Goal: Feedback & Contribution: Contribute content

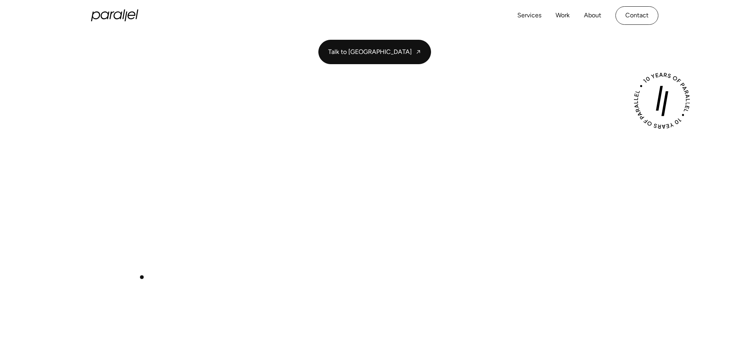
scroll to position [115, 0]
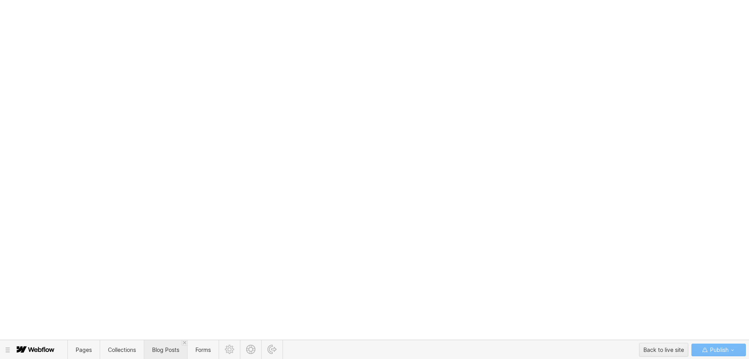
click at [156, 351] on span "Blog Posts" at bounding box center [165, 350] width 27 height 7
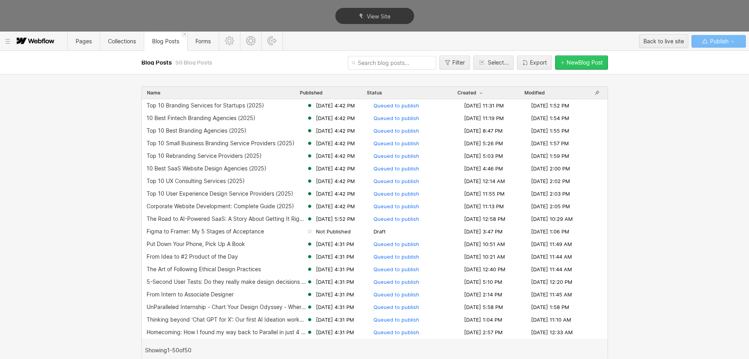
click at [566, 63] on div "New Blog Post" at bounding box center [584, 62] width 36 height 6
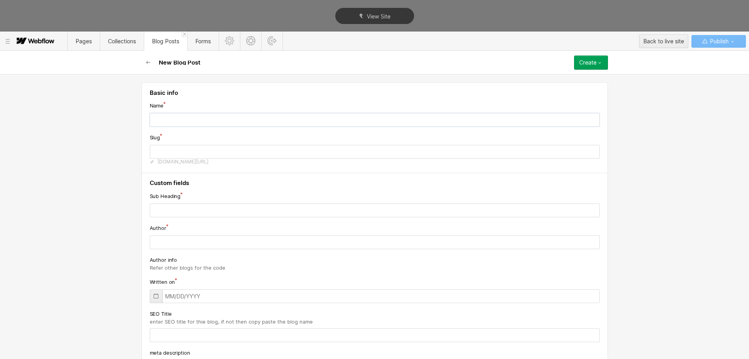
click at [169, 121] on input "text" at bounding box center [375, 120] width 450 height 14
paste input "Top 10 Branding Companies for Startups (2025)"
type input "Top 10 Branding Companies for Startups (2025)"
type input "top-10-branding-companies-for-startups-2025"
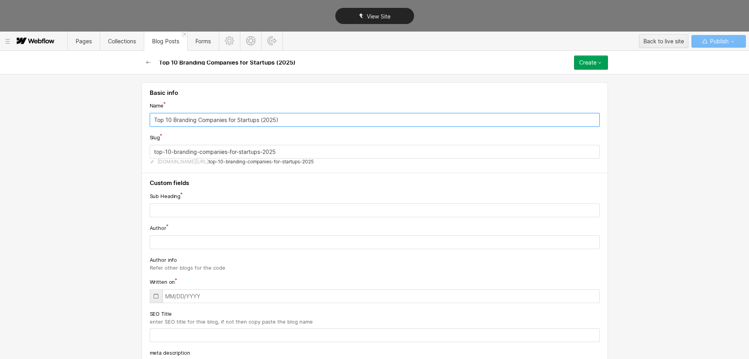
type input "Top 10 Branding Companies for Startups (2025)"
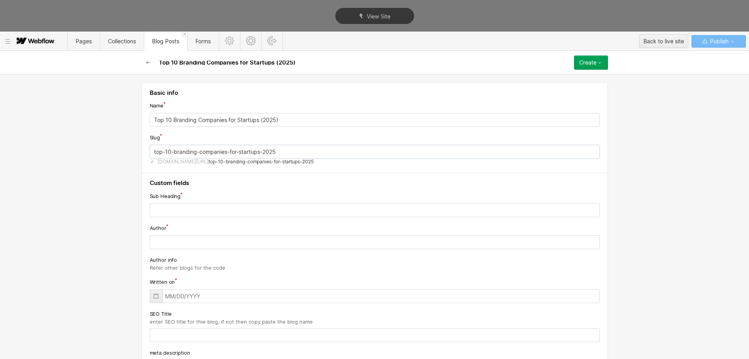
click at [165, 152] on input "top-10-branding-companies-for-startups-2025" at bounding box center [375, 152] width 450 height 14
paste input "best-branding-companies-startups"
type input "best-branding-companies-startups"
click at [183, 213] on input "text" at bounding box center [375, 211] width 450 height 14
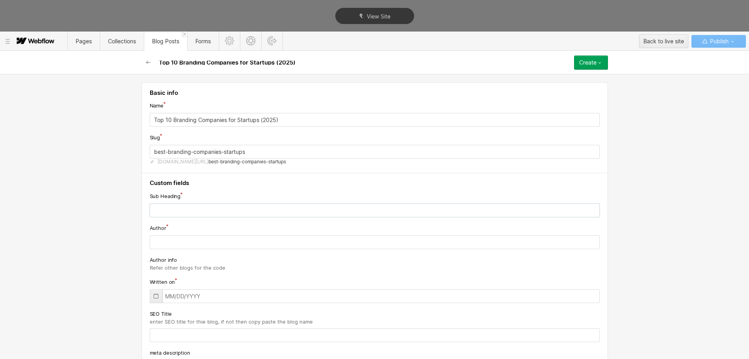
paste input "Explore the best branding companies for startups, focusing on innovative design…"
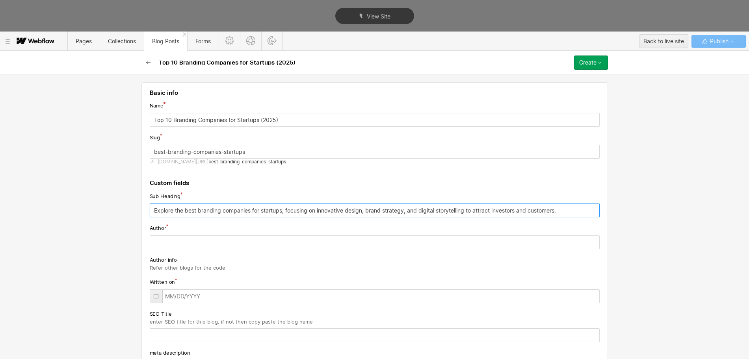
type input "Explore the best branding companies for startups, focusing on innovative design…"
click at [177, 243] on input "text" at bounding box center [375, 242] width 450 height 14
paste input "[PERSON_NAME]"
type input "[PERSON_NAME]"
click at [154, 296] on icon at bounding box center [156, 296] width 6 height 6
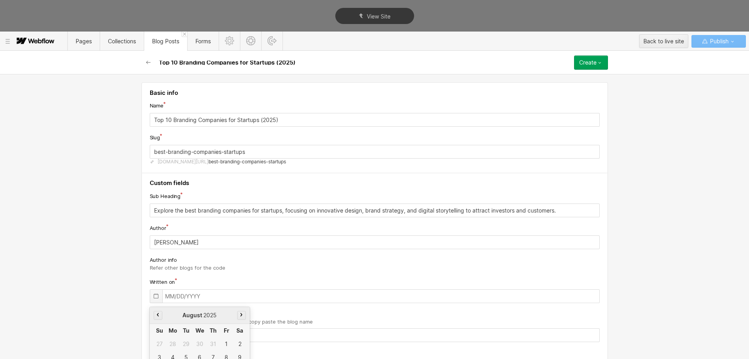
scroll to position [59, 0]
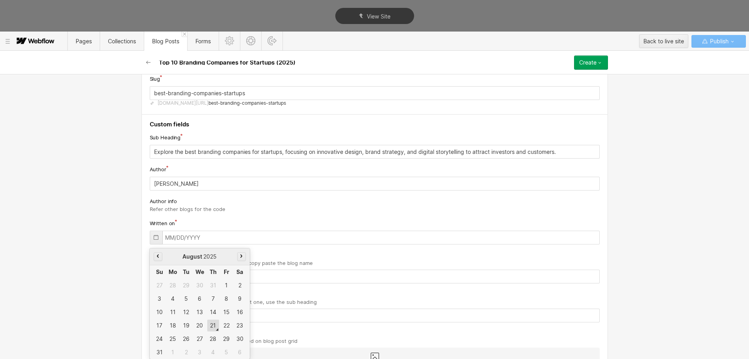
click at [207, 326] on div "21" at bounding box center [213, 326] width 12 height 12
type input "[DATE]"
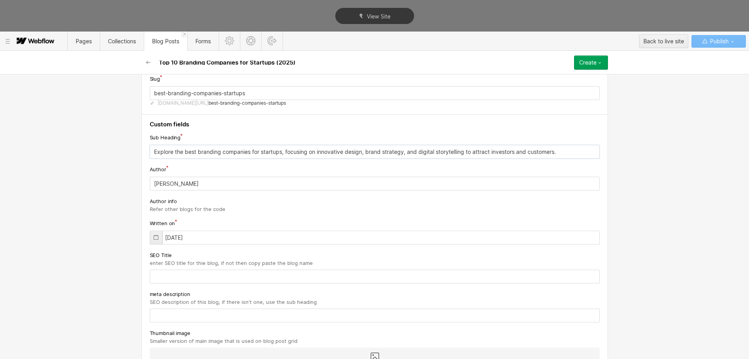
click at [177, 154] on input "Explore the best branding companies for startups, focusing on innovative design…" at bounding box center [375, 152] width 450 height 14
click at [173, 313] on input "text" at bounding box center [375, 316] width 450 height 14
paste input "Explore the best branding companies for startups, focusing on innovative design…"
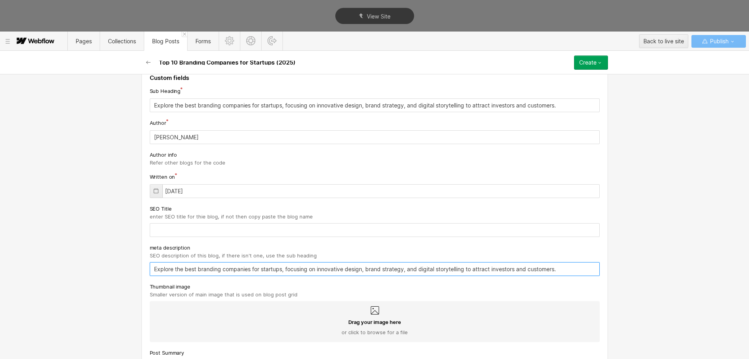
scroll to position [157, 0]
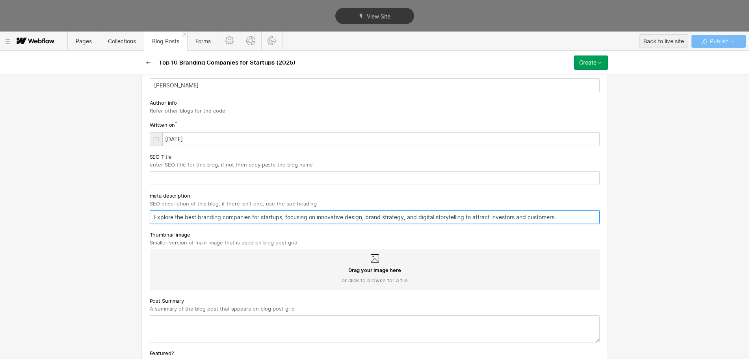
type input "Explore the best branding companies for startups, focusing on innovative design…"
click at [222, 327] on textarea at bounding box center [375, 328] width 450 height 27
paste textarea "Explore the best branding companies for startups, focusing on innovative design…"
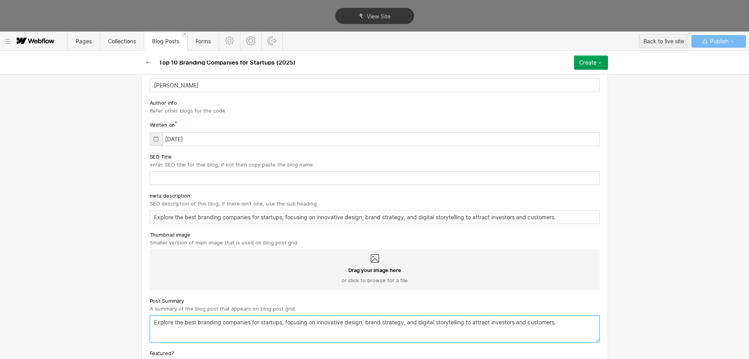
type textarea "Explore the best branding companies for startups, focusing on innovative design…"
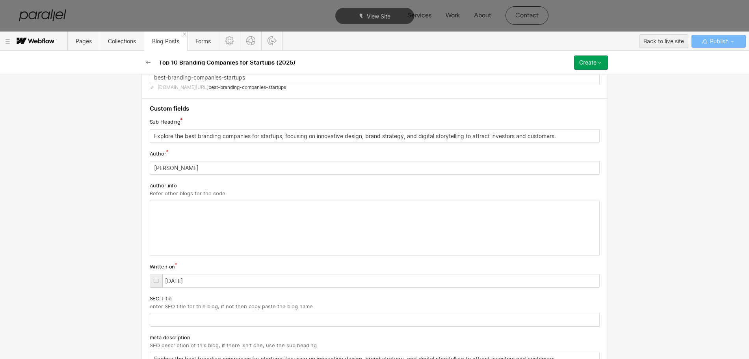
scroll to position [98, 0]
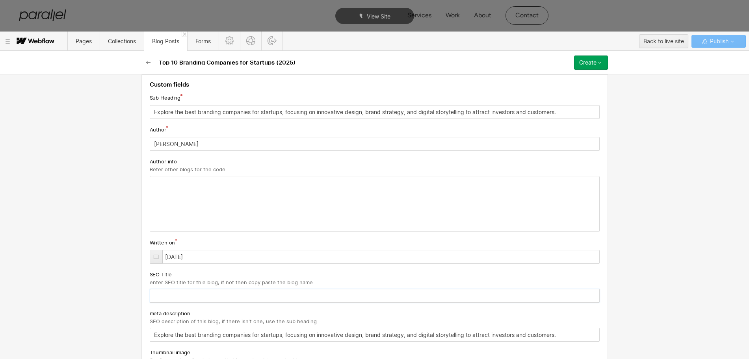
click at [166, 296] on input "text" at bounding box center [375, 296] width 450 height 14
paste input "Top 10 Branding Companies for Startups (2025)"
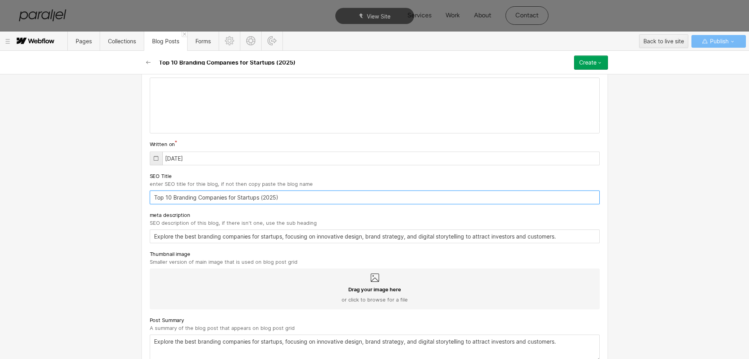
scroll to position [246, 0]
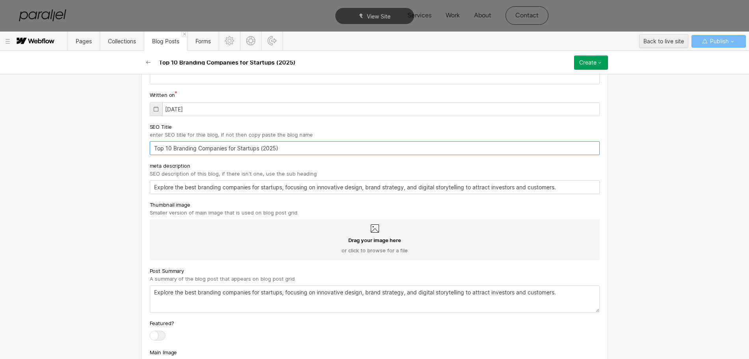
type input "Top 10 Branding Companies for Startups (2025)"
click at [371, 232] on icon at bounding box center [375, 228] width 8 height 8
click at [0, 0] on input "Drag your image here or click to browse for a file" at bounding box center [0, 0] width 0 height 0
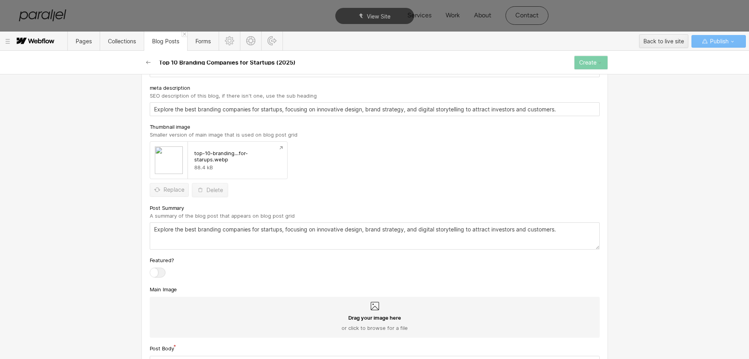
scroll to position [345, 0]
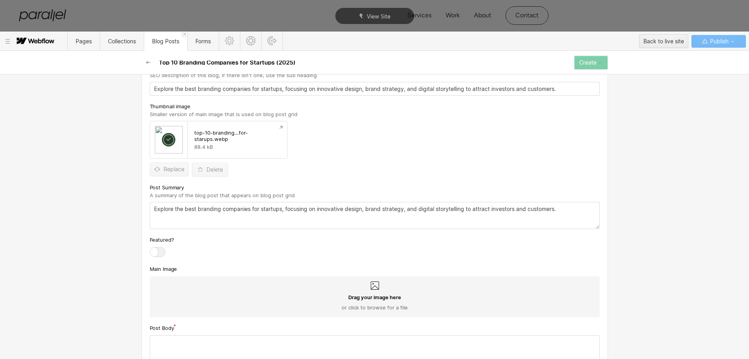
click at [371, 286] on icon at bounding box center [375, 286] width 8 height 8
click at [0, 0] on input "Drag your image here or click to browse for a file" at bounding box center [0, 0] width 0 height 0
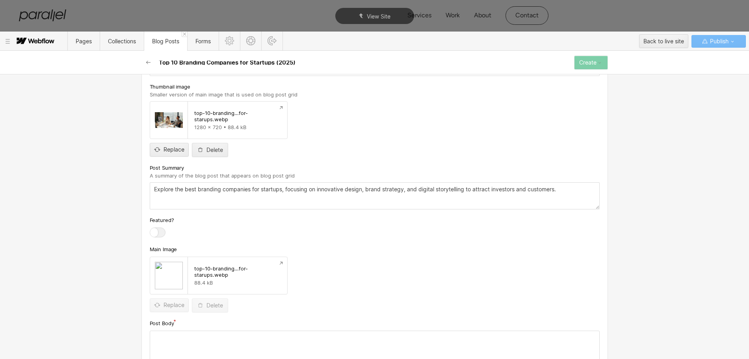
scroll to position [443, 0]
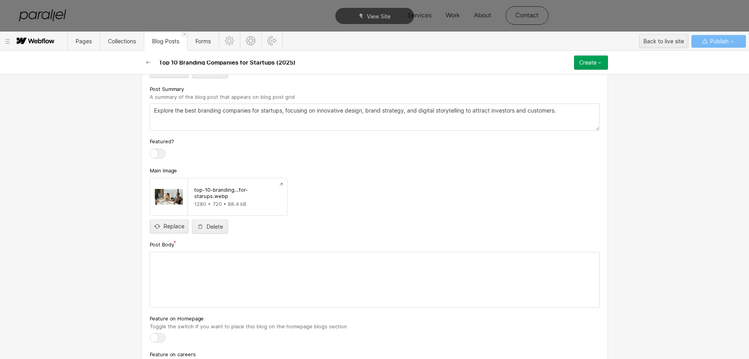
click at [222, 291] on div at bounding box center [374, 279] width 449 height 55
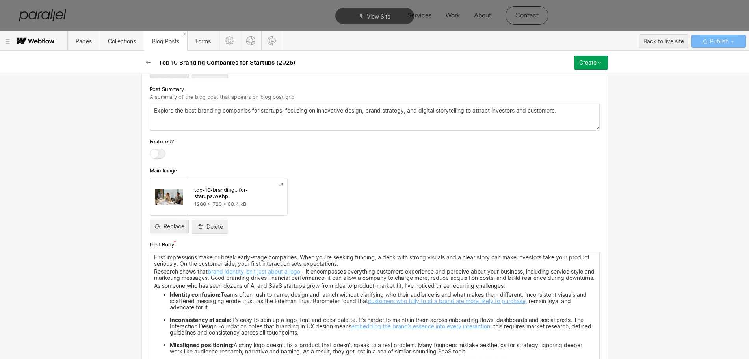
scroll to position [640, 0]
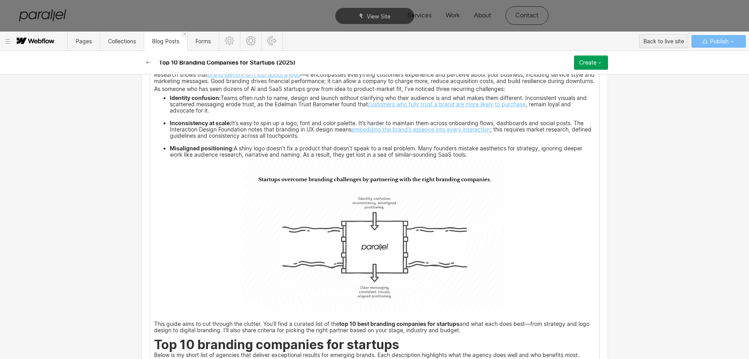
click at [349, 247] on img at bounding box center [374, 236] width 265 height 149
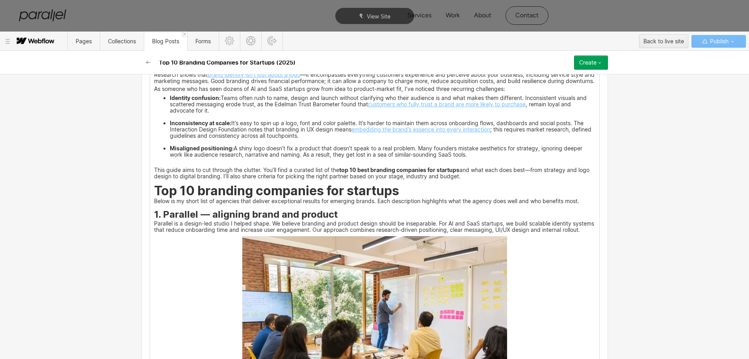
click at [154, 174] on p "This guide aims to cut through the clutter. You’ll find a curated list of the t…" at bounding box center [374, 171] width 441 height 18
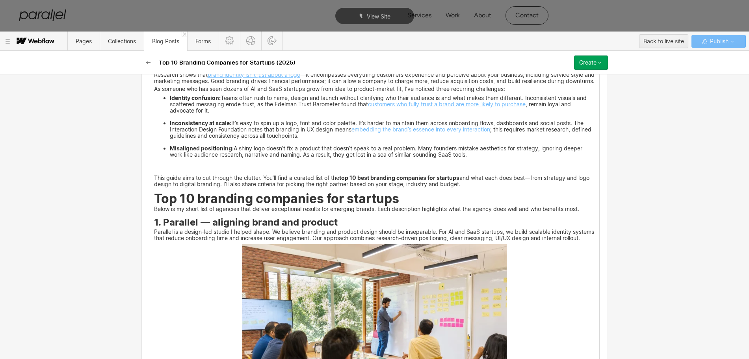
click at [154, 173] on p "‍" at bounding box center [374, 167] width 441 height 11
click at [154, 183] on p "This guide aims to cut through the clutter. You’ll find a curated list of the t…" at bounding box center [374, 181] width 441 height 11
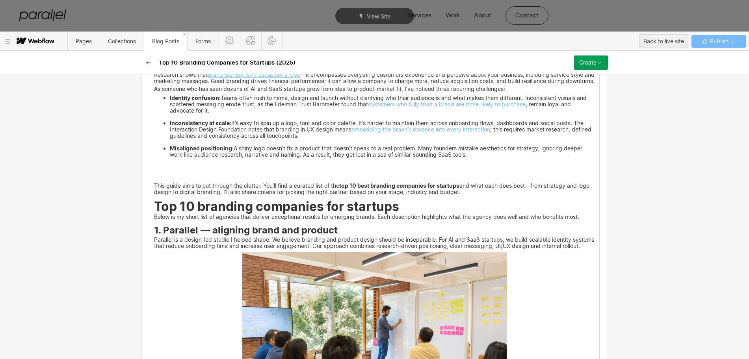
click at [141, 186] on icon at bounding box center [141, 184] width 5 height 5
click at [155, 187] on div at bounding box center [156, 184] width 15 height 12
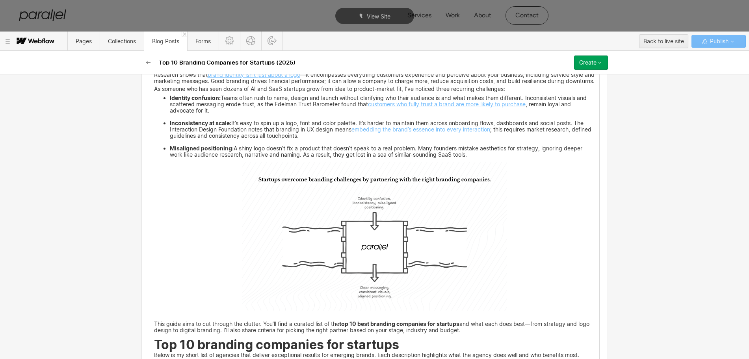
click at [359, 239] on img at bounding box center [374, 236] width 265 height 149
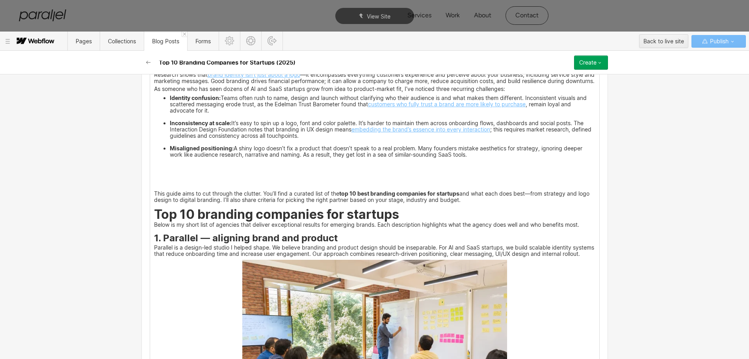
click at [156, 181] on p "‍" at bounding box center [374, 178] width 441 height 5
click at [142, 182] on icon at bounding box center [141, 184] width 5 height 5
click at [157, 183] on div at bounding box center [156, 184] width 15 height 12
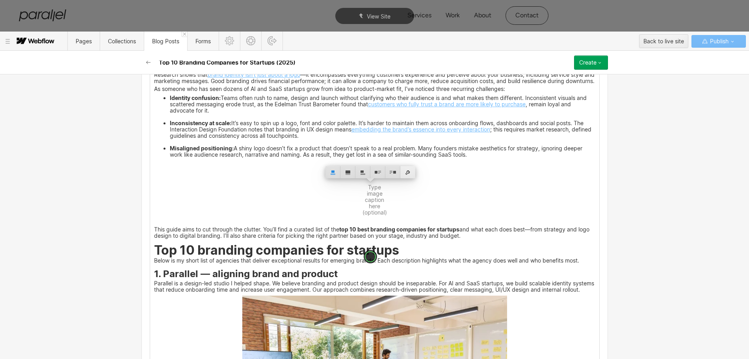
click at [408, 170] on div at bounding box center [407, 172] width 15 height 12
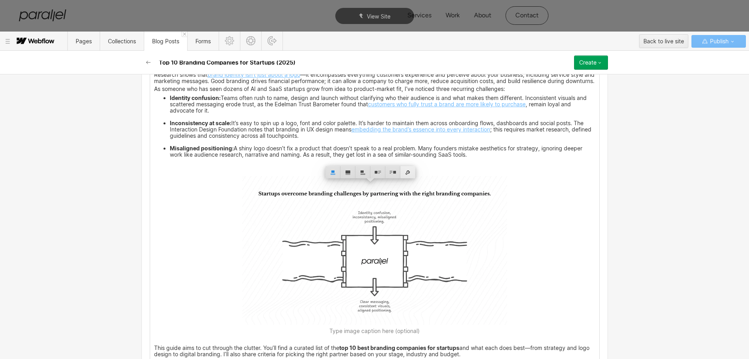
click at [410, 171] on div at bounding box center [407, 172] width 15 height 12
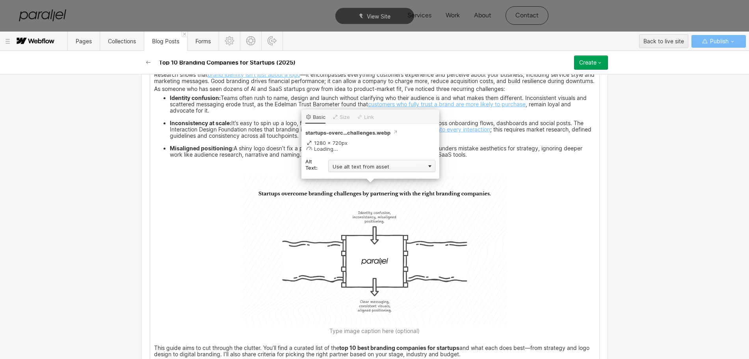
click at [367, 169] on div "Use alt text from asset" at bounding box center [381, 166] width 107 height 12
click at [339, 177] on div "Custom description" at bounding box center [381, 177] width 107 height 10
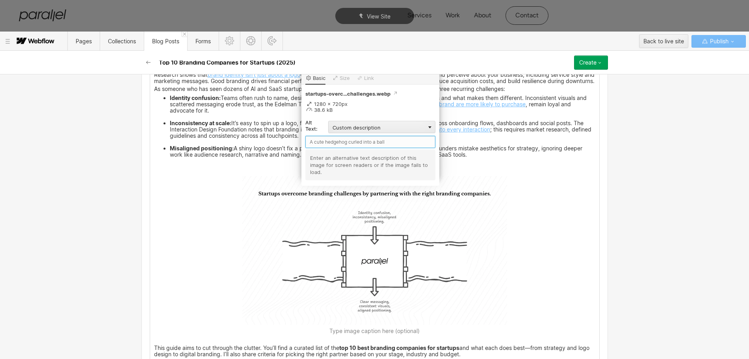
click at [330, 142] on input "text" at bounding box center [370, 142] width 130 height 12
type input "Startups overcome branding challenges"
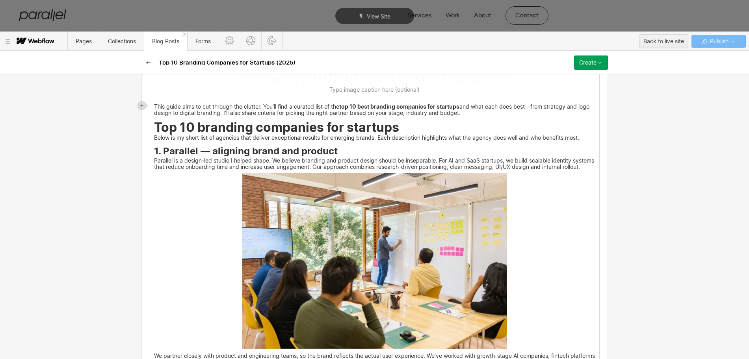
scroll to position [886, 0]
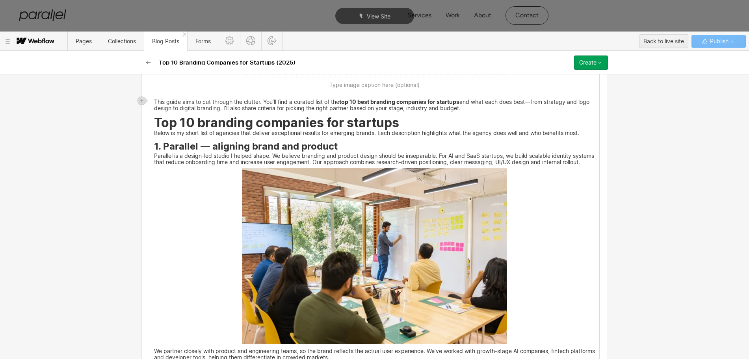
click at [371, 279] on img at bounding box center [374, 256] width 265 height 176
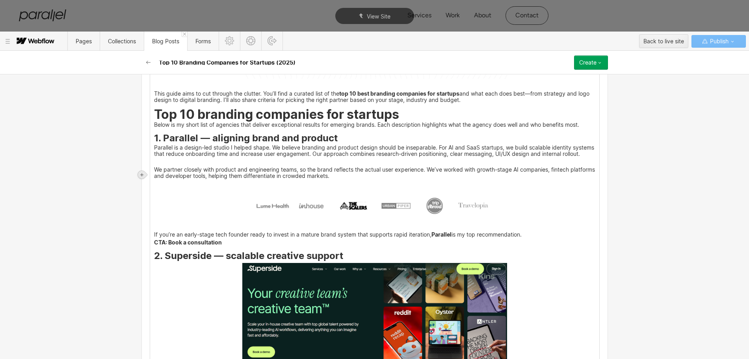
click at [143, 175] on icon at bounding box center [141, 174] width 3 height 3
click at [156, 176] on div at bounding box center [156, 175] width 15 height 12
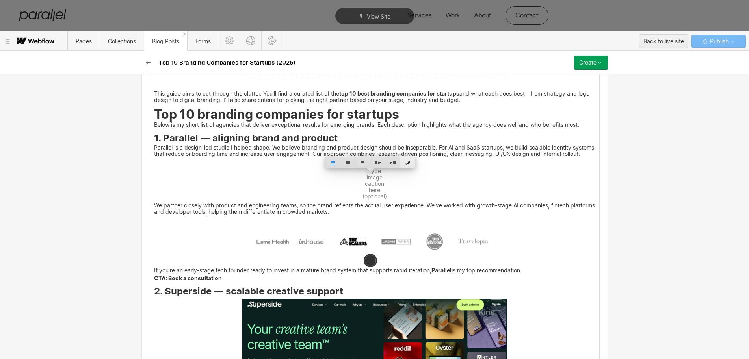
click at [411, 166] on div at bounding box center [407, 162] width 15 height 12
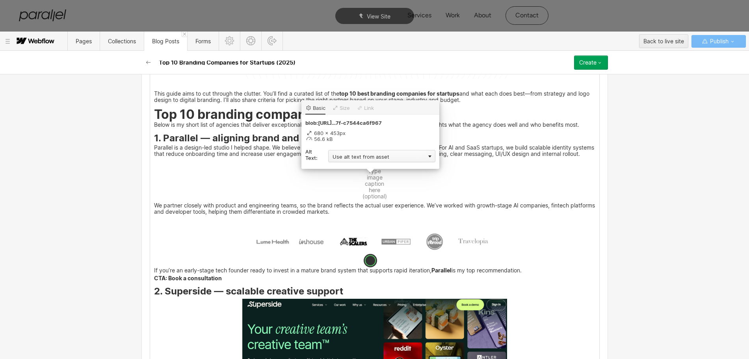
click at [365, 156] on div "Use alt text from asset" at bounding box center [381, 156] width 107 height 12
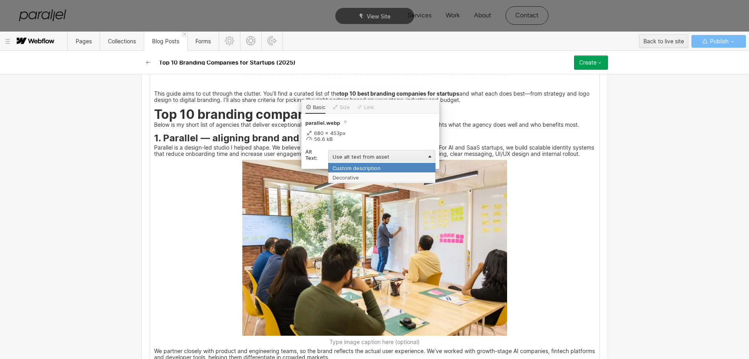
click at [343, 166] on div "Custom description" at bounding box center [381, 168] width 107 height 10
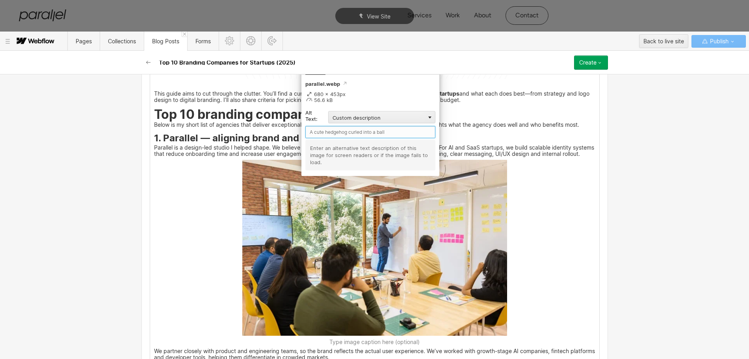
click at [312, 130] on input "text" at bounding box center [370, 132] width 130 height 12
type input "Parallel"
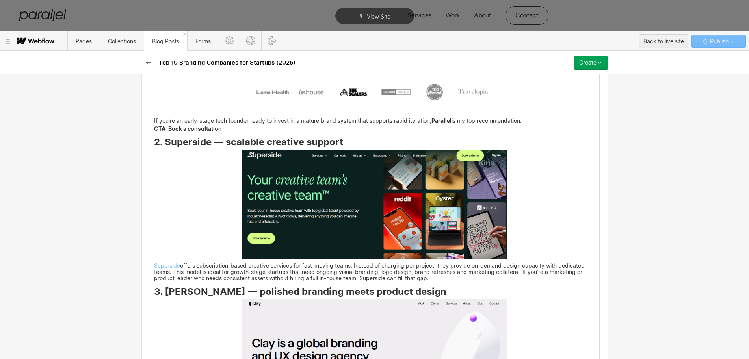
scroll to position [1132, 0]
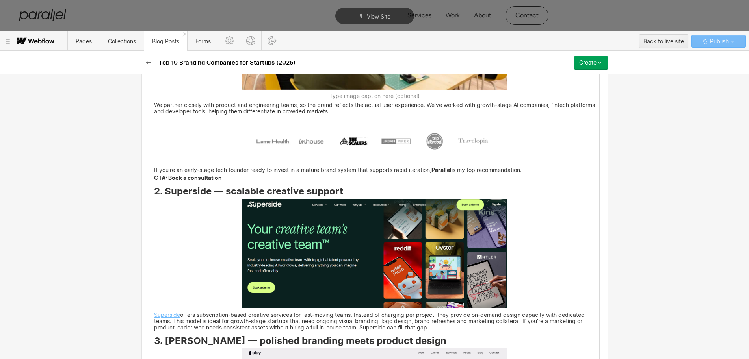
click at [334, 152] on img at bounding box center [374, 140] width 265 height 46
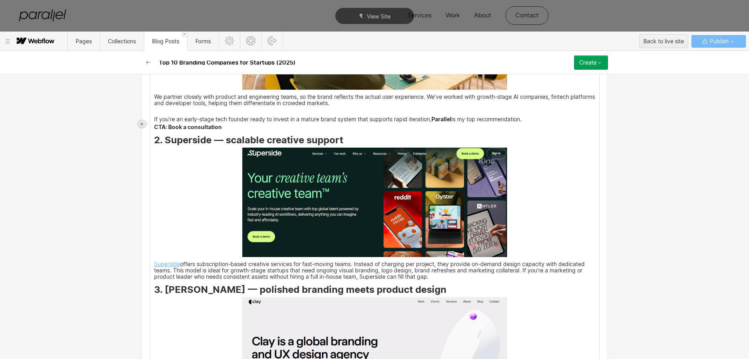
click at [141, 124] on icon at bounding box center [141, 124] width 5 height 5
click at [156, 127] on div at bounding box center [156, 124] width 15 height 12
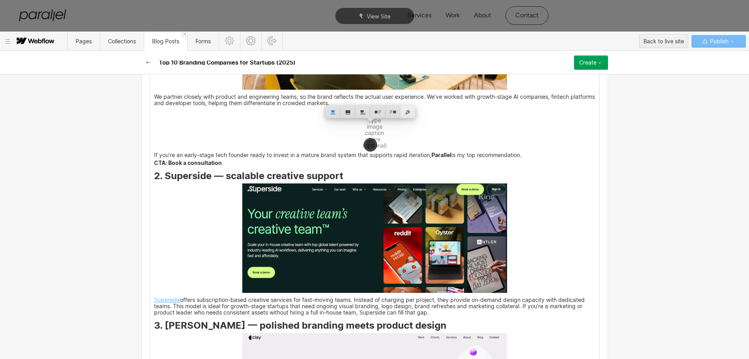
click at [407, 111] on div at bounding box center [407, 112] width 15 height 12
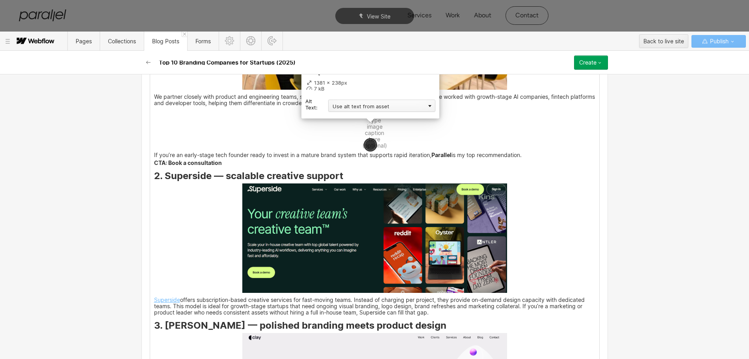
click at [341, 106] on div "Use alt text from asset" at bounding box center [381, 106] width 107 height 12
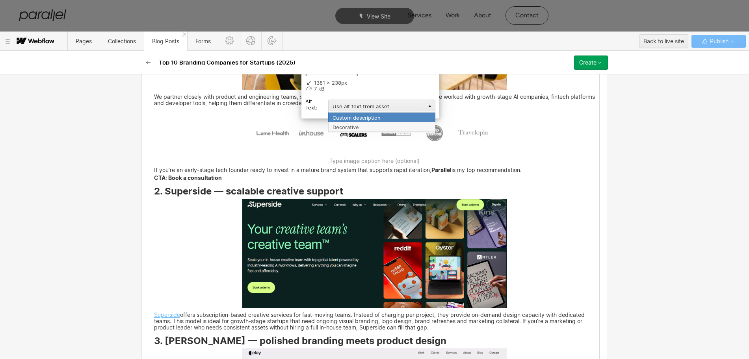
click at [336, 116] on div "Custom description" at bounding box center [381, 117] width 107 height 10
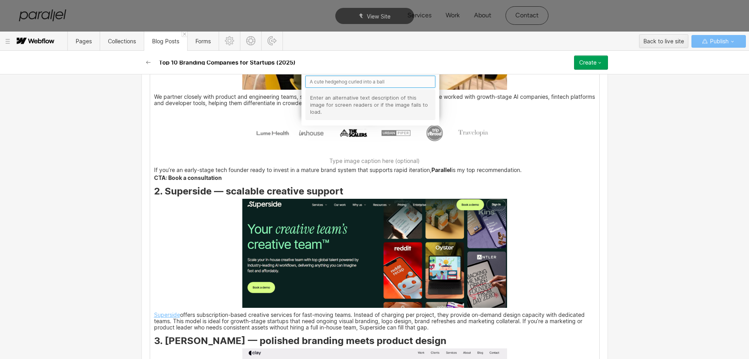
click at [320, 83] on input "text" at bounding box center [370, 82] width 130 height 12
type input "Parallel Clients"
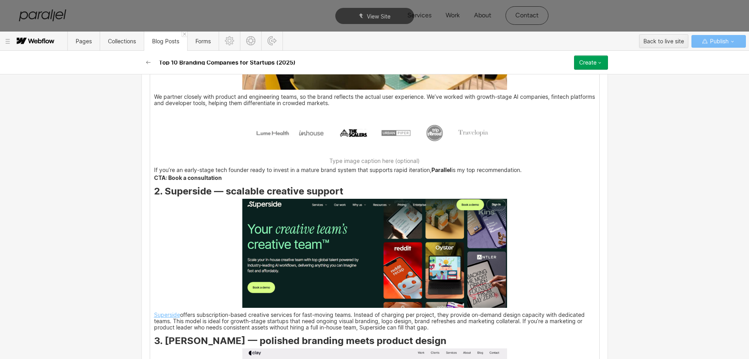
click at [313, 266] on img at bounding box center [374, 253] width 265 height 109
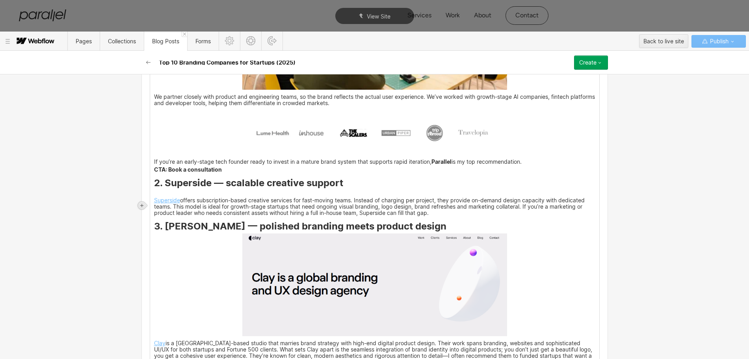
click at [140, 206] on icon at bounding box center [141, 205] width 5 height 5
click at [157, 205] on div at bounding box center [156, 205] width 15 height 12
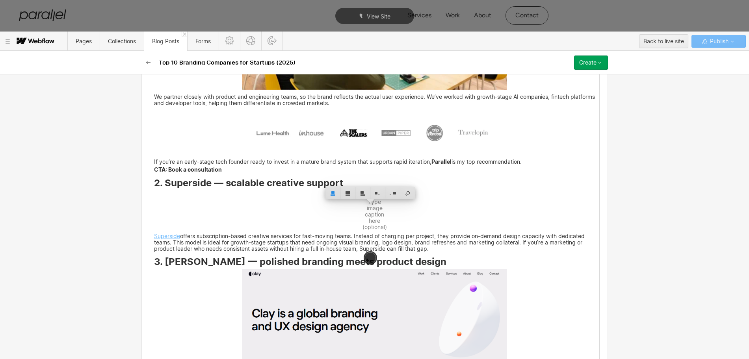
click at [161, 189] on strong "2. Superside — scalable creative support" at bounding box center [248, 182] width 189 height 11
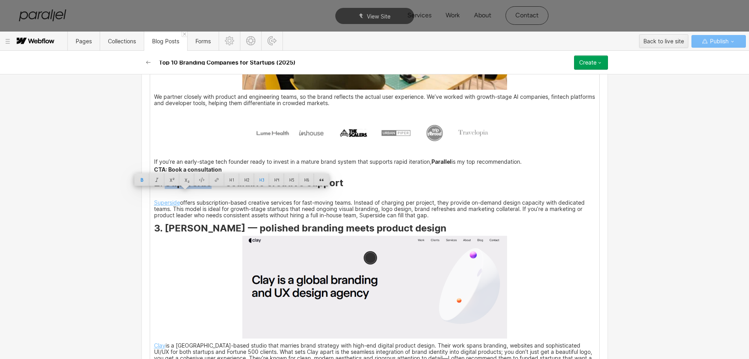
drag, startPoint x: 161, startPoint y: 196, endPoint x: 202, endPoint y: 196, distance: 41.0
click at [202, 189] on strong "2. Superside — scalable creative support" at bounding box center [248, 182] width 189 height 11
copy strong "Superside"
click at [374, 196] on img at bounding box center [374, 196] width 0 height 0
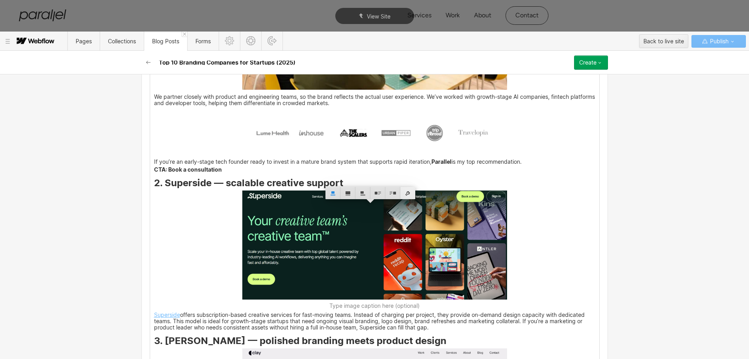
click at [406, 192] on div at bounding box center [407, 193] width 15 height 12
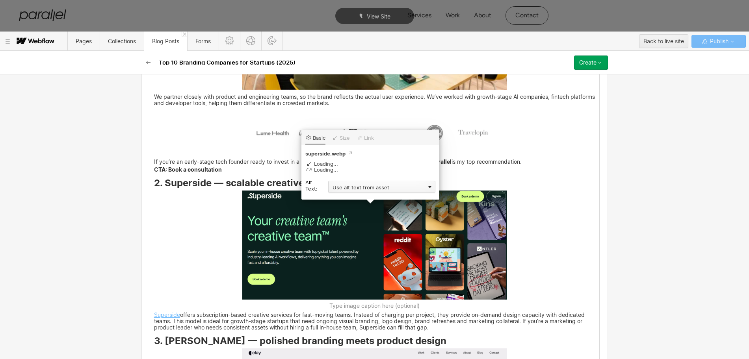
click at [345, 186] on div "Use alt text from asset" at bounding box center [381, 187] width 107 height 12
click at [340, 200] on div "Custom description" at bounding box center [381, 198] width 107 height 10
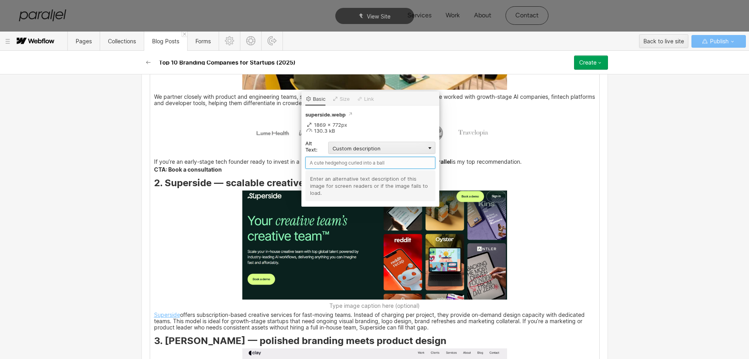
click at [322, 159] on input "text" at bounding box center [370, 163] width 130 height 12
paste input "Superside"
type input "Superside"
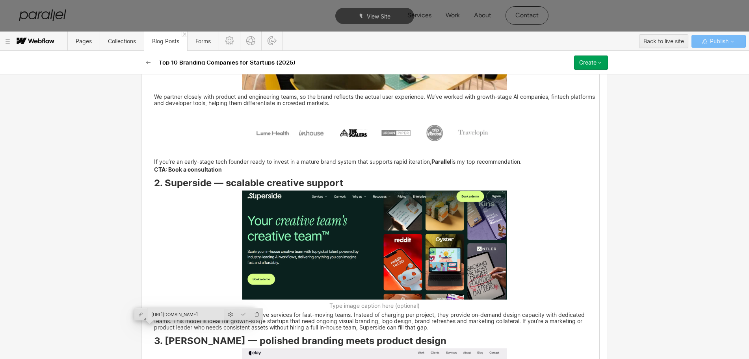
scroll to position [1280, 0]
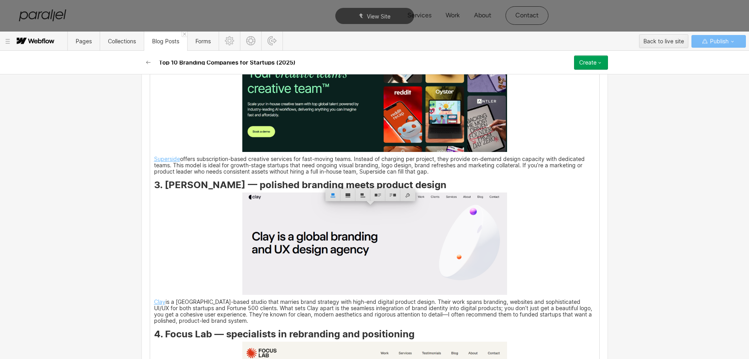
drag, startPoint x: 161, startPoint y: 206, endPoint x: 176, endPoint y: 209, distance: 15.2
drag, startPoint x: 180, startPoint y: 200, endPoint x: 162, endPoint y: 198, distance: 17.8
click at [162, 191] on strong "3. [PERSON_NAME] — polished branding meets product design" at bounding box center [300, 184] width 292 height 11
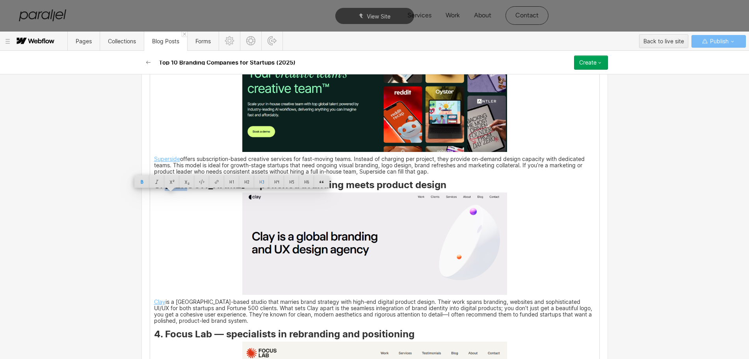
copy strong "Clay"
click at [376, 263] on img at bounding box center [374, 244] width 265 height 103
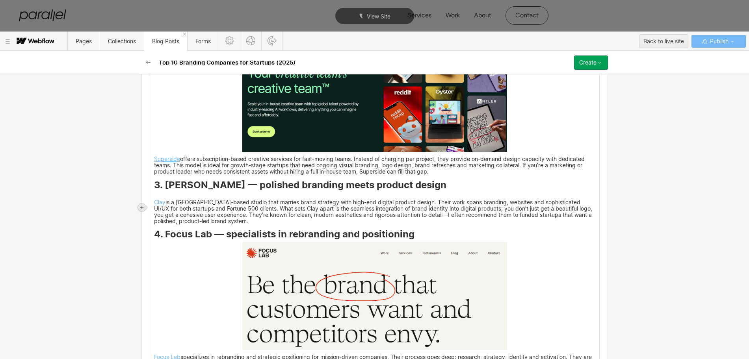
click at [140, 204] on div at bounding box center [142, 208] width 8 height 8
click at [158, 206] on div at bounding box center [156, 207] width 15 height 12
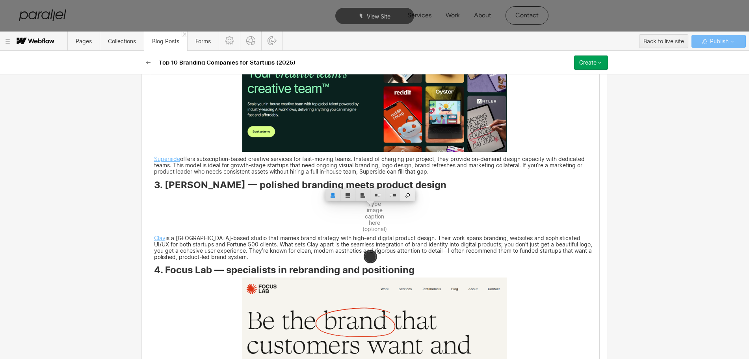
click at [409, 197] on div at bounding box center [407, 195] width 15 height 12
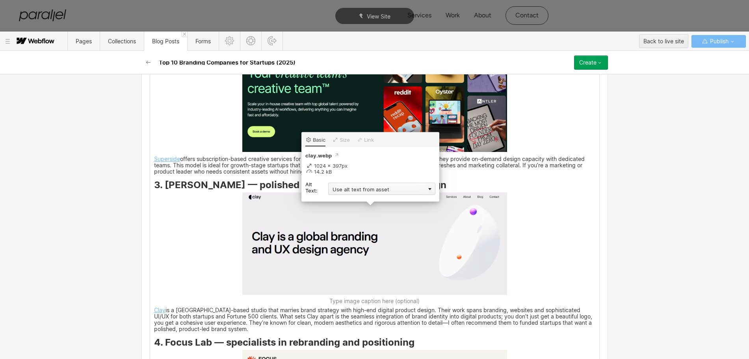
click at [342, 190] on div "Use alt text from asset" at bounding box center [381, 189] width 107 height 12
click at [339, 194] on div "Use alt text from asset" at bounding box center [381, 189] width 107 height 12
click at [339, 188] on div "Use alt text from asset" at bounding box center [381, 189] width 107 height 12
click at [339, 203] on div "Custom description" at bounding box center [381, 200] width 107 height 10
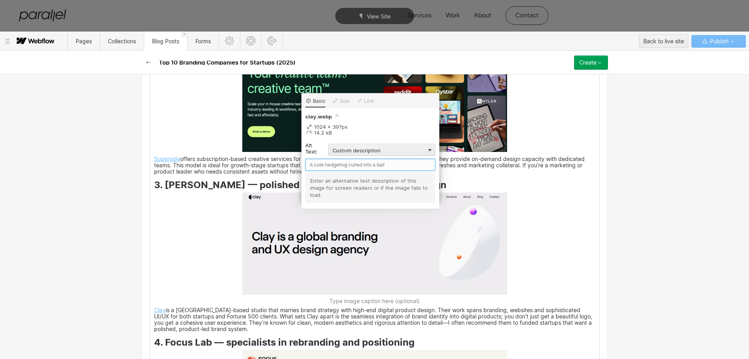
click at [323, 165] on input "text" at bounding box center [370, 165] width 130 height 12
paste input "Clay"
type input "Clay"
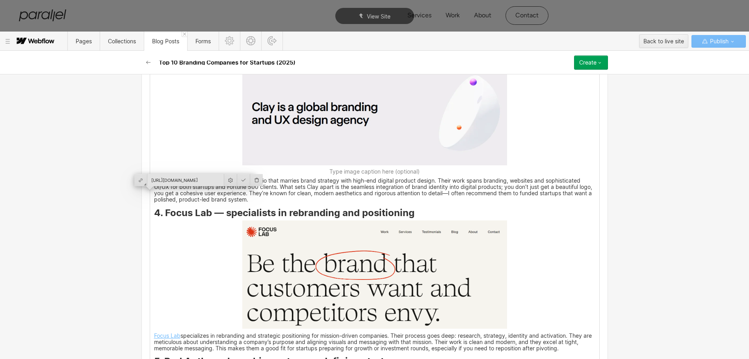
scroll to position [1427, 0]
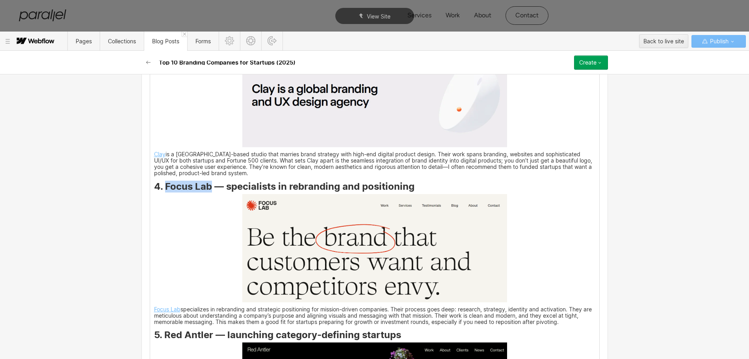
drag, startPoint x: 161, startPoint y: 201, endPoint x: 206, endPoint y: 200, distance: 44.5
click at [206, 192] on strong "4. Focus Lab — specialists in rebranding and positioning" at bounding box center [284, 186] width 260 height 11
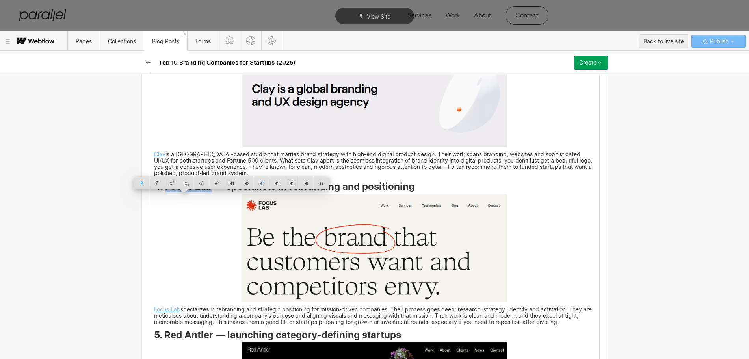
copy strong "Focus Lab"
click at [331, 254] on img at bounding box center [374, 248] width 265 height 108
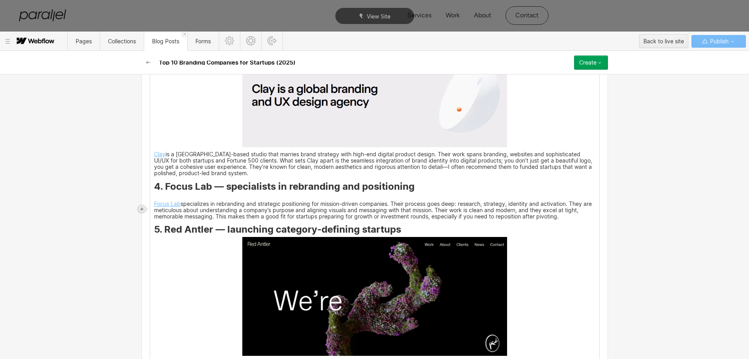
click at [138, 208] on div at bounding box center [142, 209] width 8 height 8
click at [152, 209] on div at bounding box center [156, 209] width 15 height 12
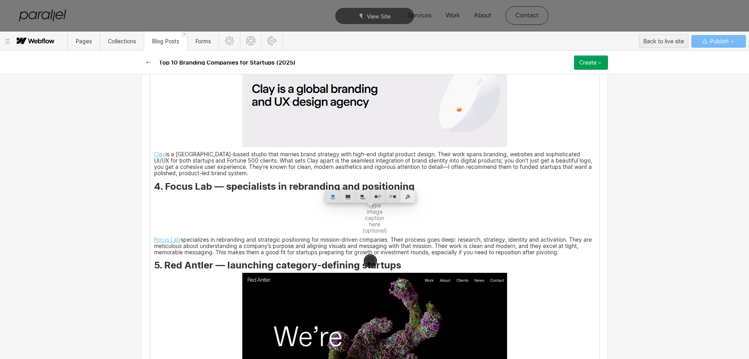
click at [408, 195] on div at bounding box center [407, 197] width 15 height 12
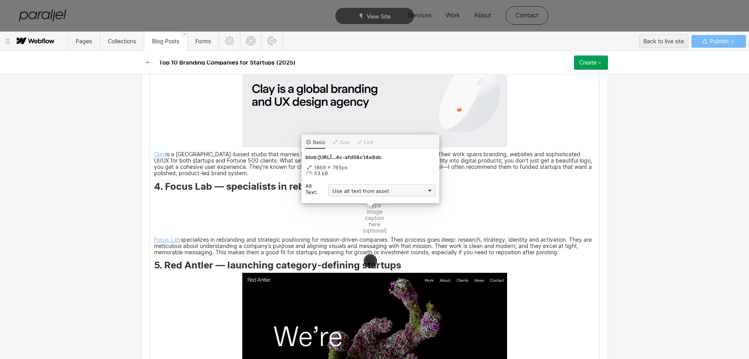
click at [337, 192] on div "Use alt text from asset" at bounding box center [381, 190] width 107 height 12
click at [338, 202] on div "Custom description" at bounding box center [381, 202] width 107 height 10
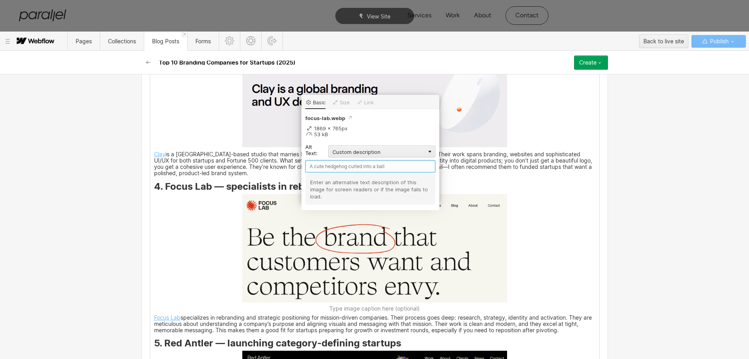
click at [324, 163] on input "text" at bounding box center [370, 166] width 130 height 12
paste input "Focus Lab"
type input "Focus Lab"
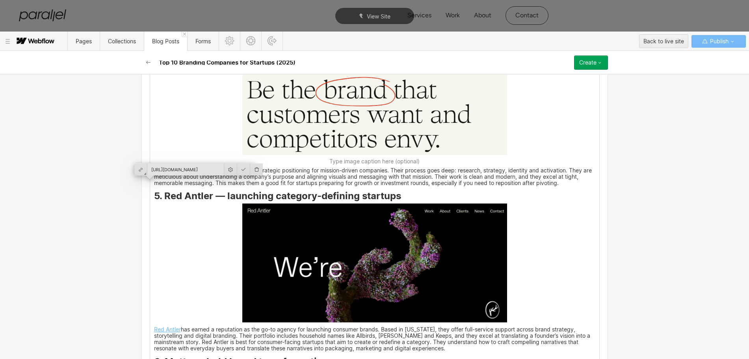
scroll to position [1575, 0]
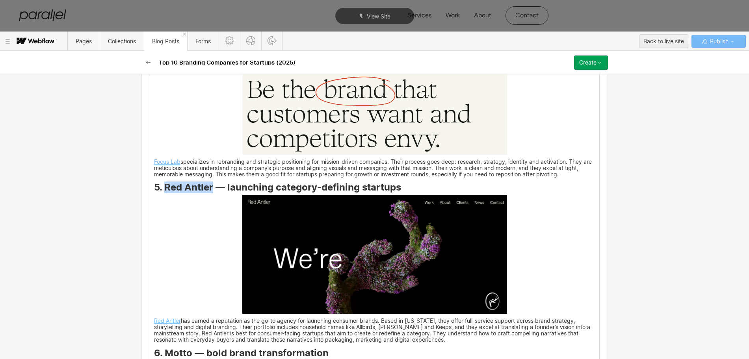
drag, startPoint x: 161, startPoint y: 204, endPoint x: 208, endPoint y: 203, distance: 46.5
click at [208, 193] on strong "5. Red Antler — launching category-defining startups" at bounding box center [277, 187] width 247 height 11
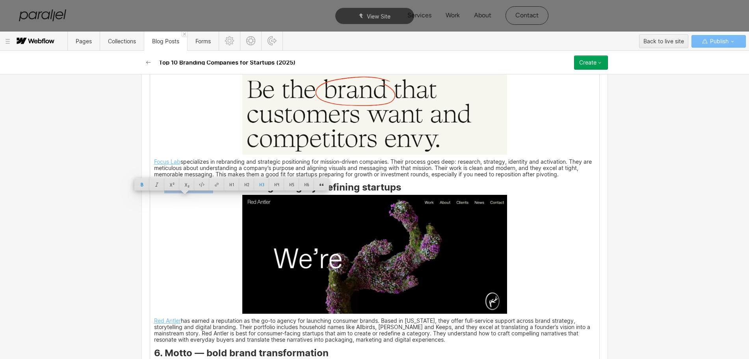
copy strong "Red Antler"
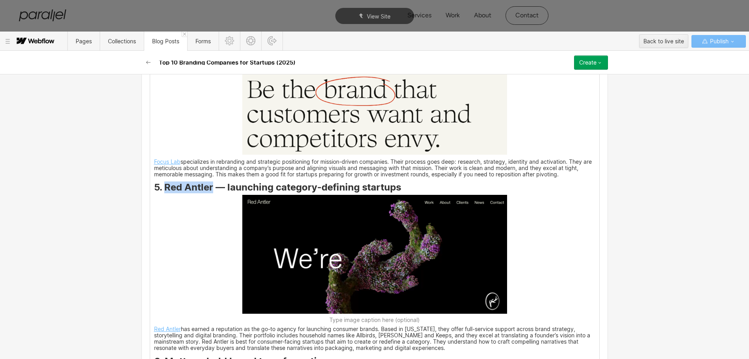
click at [351, 261] on img at bounding box center [374, 254] width 265 height 119
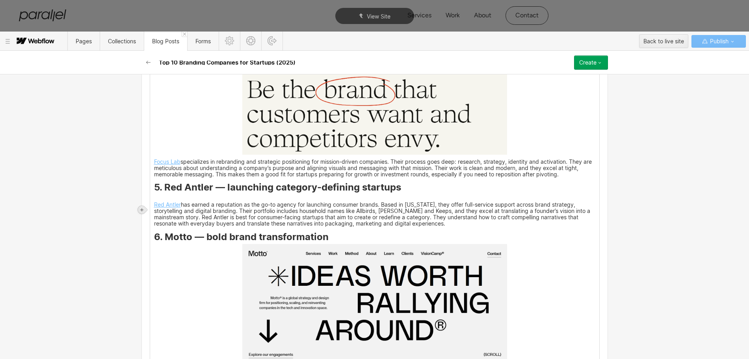
click at [145, 209] on div at bounding box center [142, 210] width 8 height 8
click at [156, 210] on div at bounding box center [156, 210] width 15 height 12
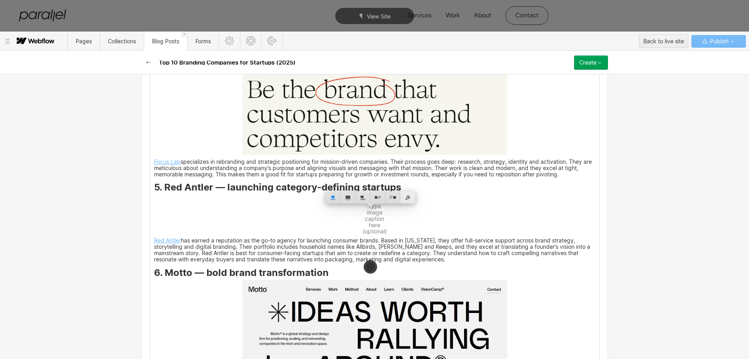
click at [406, 196] on div at bounding box center [407, 197] width 15 height 12
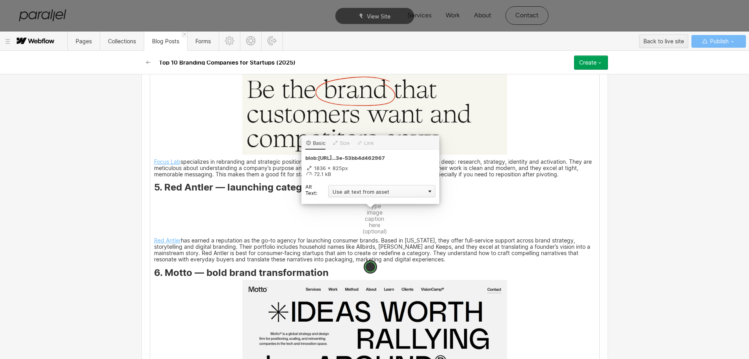
click at [353, 195] on div "Use alt text from asset" at bounding box center [381, 191] width 107 height 12
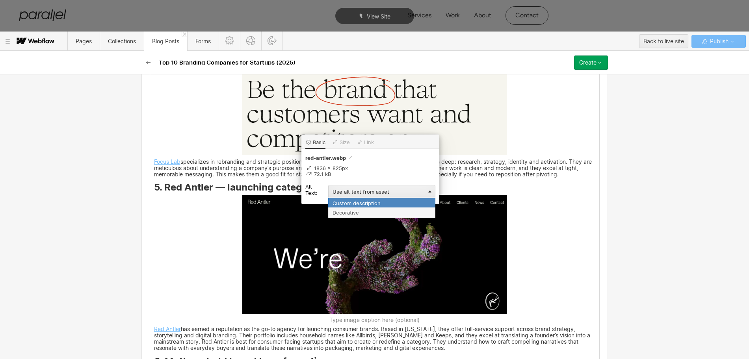
click at [337, 202] on div "Custom description" at bounding box center [381, 203] width 107 height 10
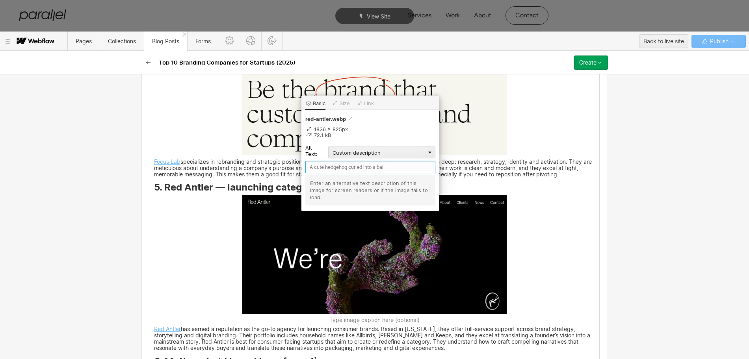
click at [320, 169] on input "text" at bounding box center [370, 167] width 130 height 12
paste input "Red Antler"
type input "Red Antler"
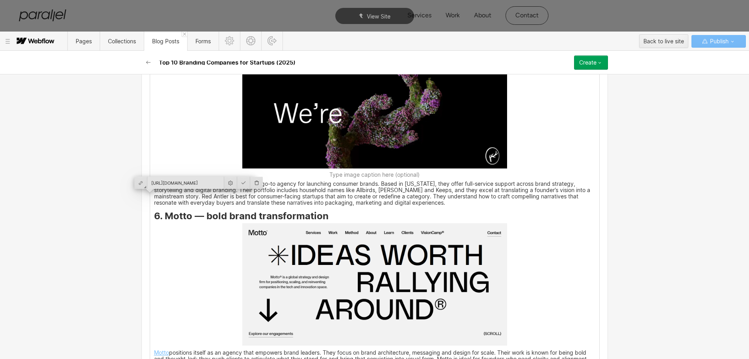
scroll to position [1723, 0]
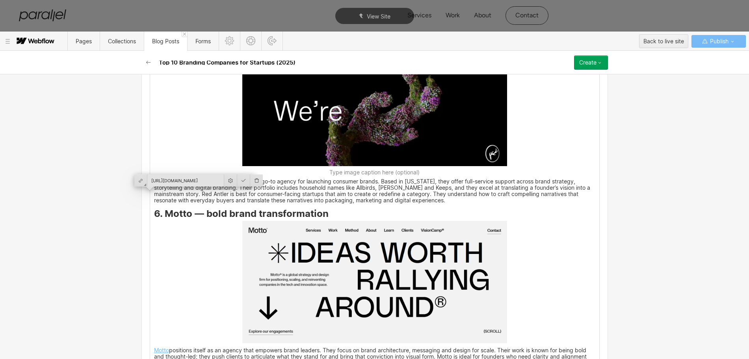
click at [161, 230] on div "First impressions make or break early-stage companies. When you’re seeking fund…" at bounding box center [374, 241] width 449 height 2537
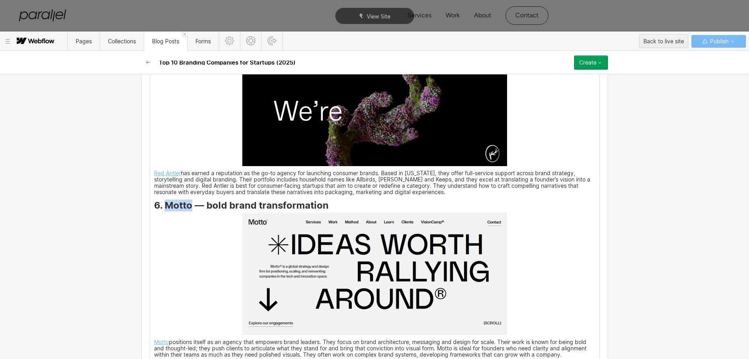
drag, startPoint x: 161, startPoint y: 220, endPoint x: 187, endPoint y: 222, distance: 26.1
click at [187, 211] on strong "6. Motto — bold brand transformation" at bounding box center [241, 205] width 174 height 11
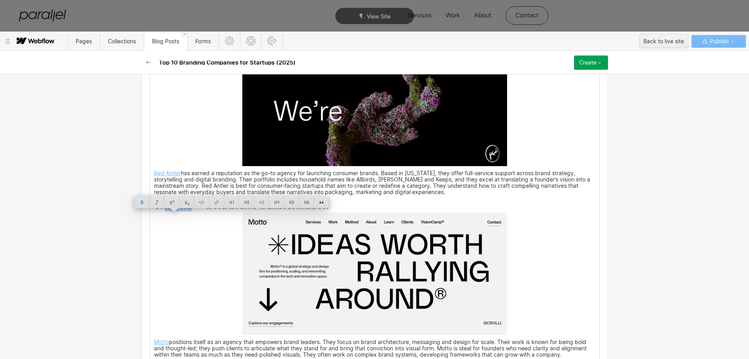
copy strong "Motto"
click at [346, 305] on img at bounding box center [374, 274] width 265 height 122
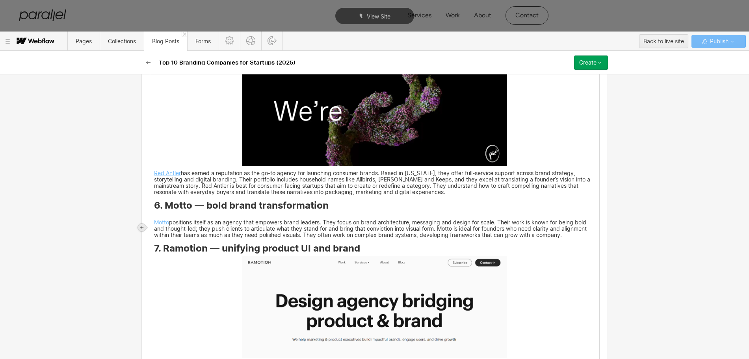
click at [142, 228] on icon at bounding box center [141, 227] width 3 height 3
click at [156, 229] on div at bounding box center [156, 227] width 15 height 12
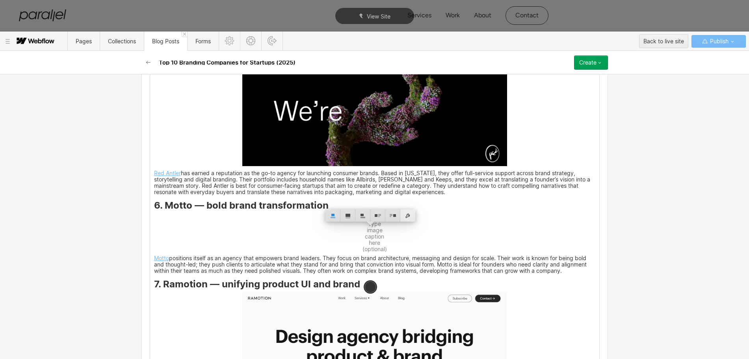
click at [406, 216] on div at bounding box center [407, 215] width 15 height 12
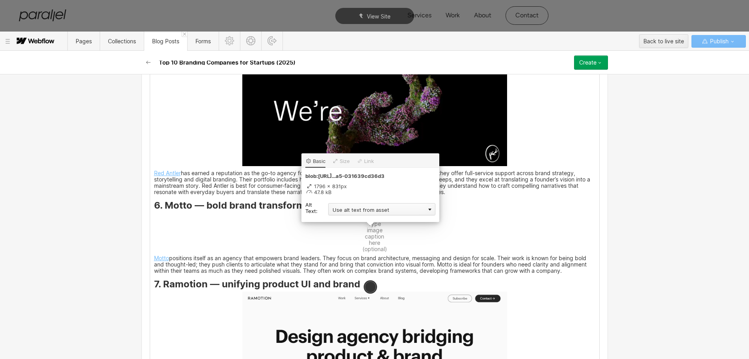
click at [347, 210] on div "Use alt text from asset" at bounding box center [381, 209] width 107 height 12
click at [342, 221] on div "Custom description" at bounding box center [381, 221] width 107 height 10
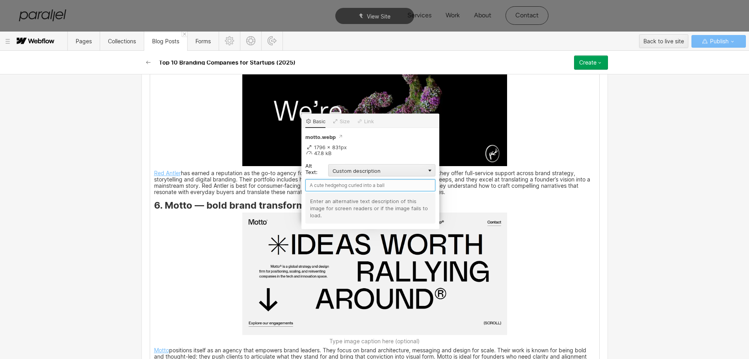
click at [314, 185] on input "text" at bounding box center [370, 185] width 130 height 12
paste input "Motto"
type input "Motto"
click at [538, 261] on div "First impressions make or break early-stage companies. When you’re seeking fund…" at bounding box center [374, 241] width 449 height 2537
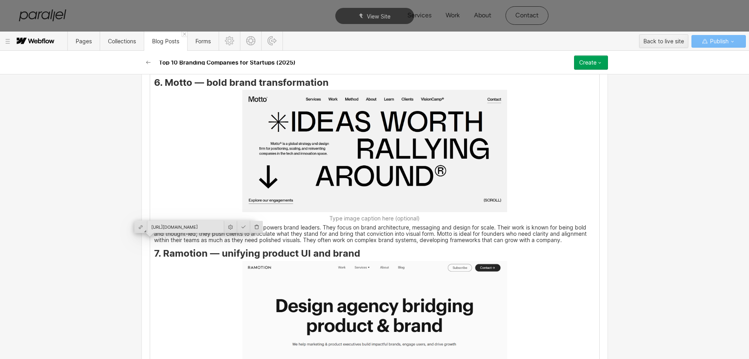
scroll to position [1870, 0]
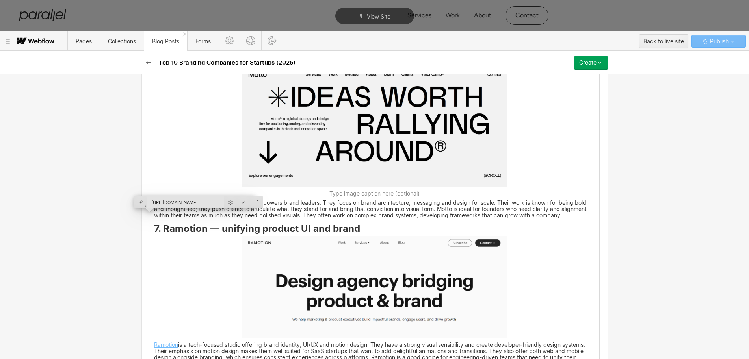
click at [158, 240] on div "First impressions make or break early-stage companies. When you’re seeking fund…" at bounding box center [374, 93] width 449 height 2537
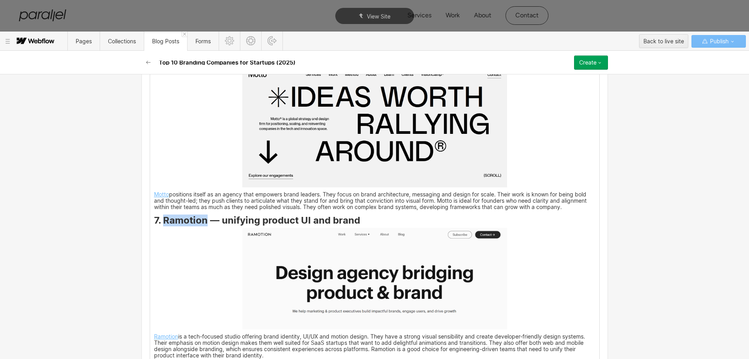
drag, startPoint x: 160, startPoint y: 236, endPoint x: 202, endPoint y: 237, distance: 42.5
click at [202, 226] on strong "7. Ramotion — unifying product UI and brand" at bounding box center [257, 220] width 206 height 11
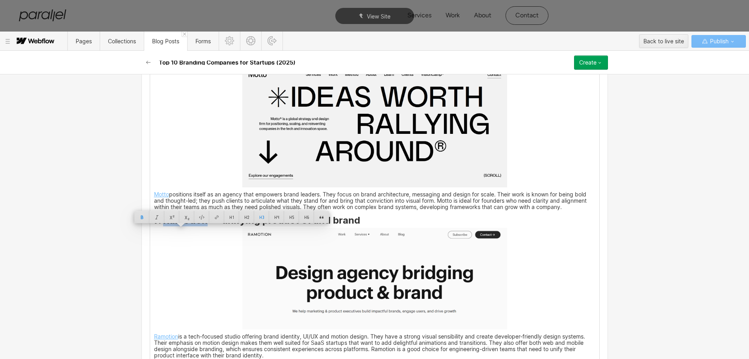
copy strong "Ramotion"
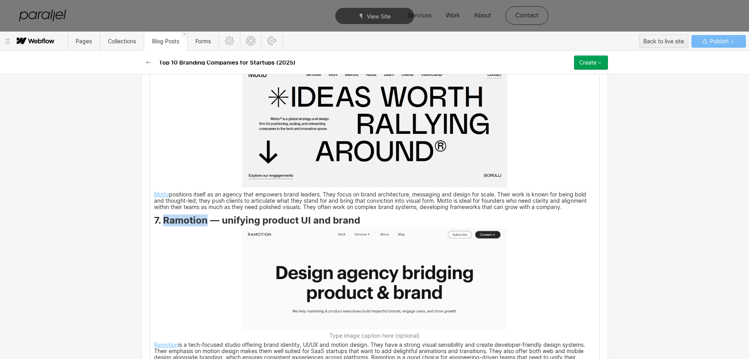
click at [356, 307] on img at bounding box center [374, 279] width 265 height 102
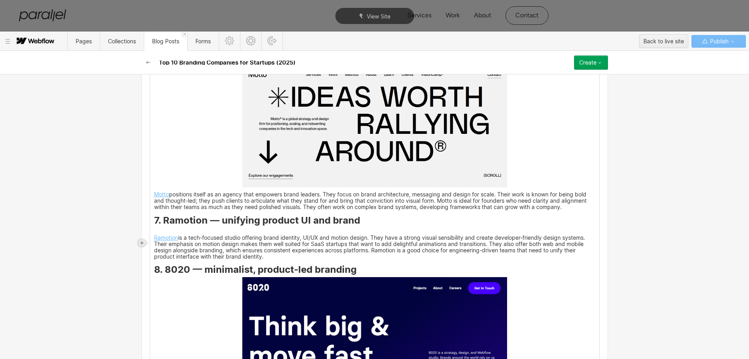
click at [141, 245] on div at bounding box center [142, 243] width 8 height 8
click at [154, 241] on div at bounding box center [156, 243] width 15 height 12
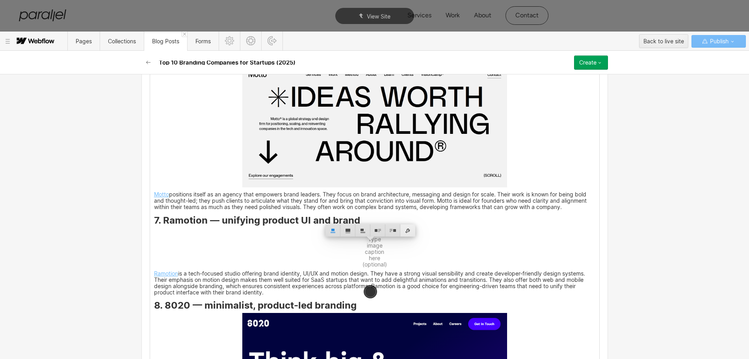
click at [408, 231] on div at bounding box center [407, 230] width 15 height 12
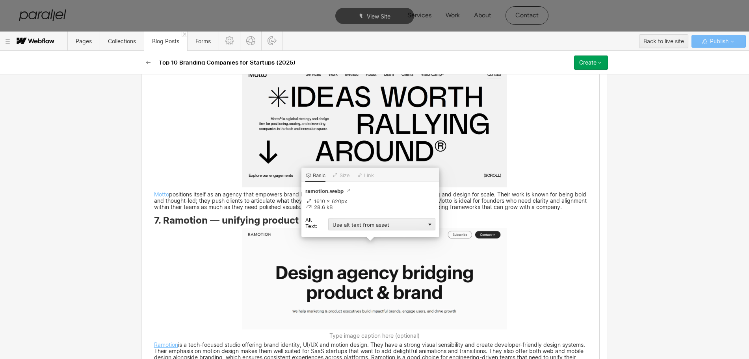
click at [364, 225] on div "Use alt text from asset" at bounding box center [381, 224] width 107 height 12
click at [339, 236] on div "Custom description" at bounding box center [381, 236] width 107 height 10
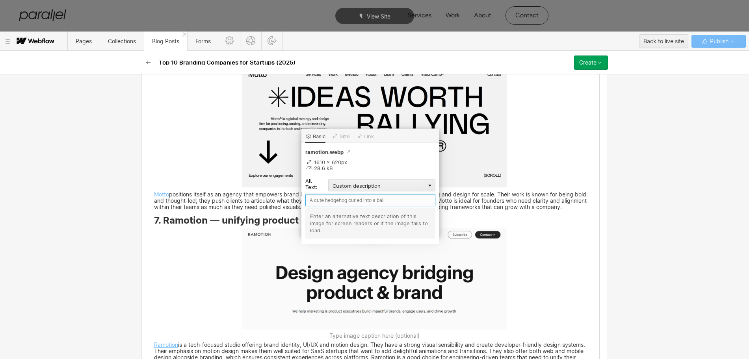
click at [319, 201] on input "text" at bounding box center [370, 200] width 130 height 12
paste input "Ramotion"
type input "Ramotion"
click at [545, 279] on div "First impressions make or break early-stage companies. When you’re seeking fund…" at bounding box center [374, 94] width 449 height 2538
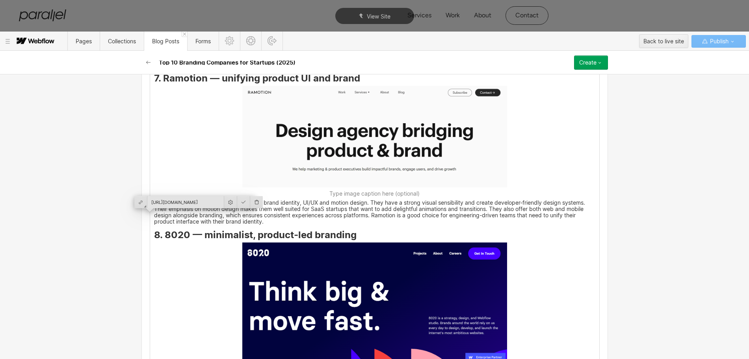
scroll to position [2018, 0]
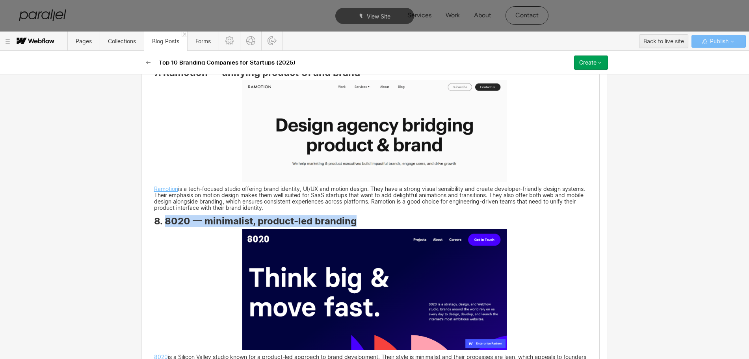
drag, startPoint x: 160, startPoint y: 234, endPoint x: 364, endPoint y: 236, distance: 204.0
click at [364, 227] on h3 "8. 8020 — minimalist, product-led branding" at bounding box center [374, 222] width 441 height 9
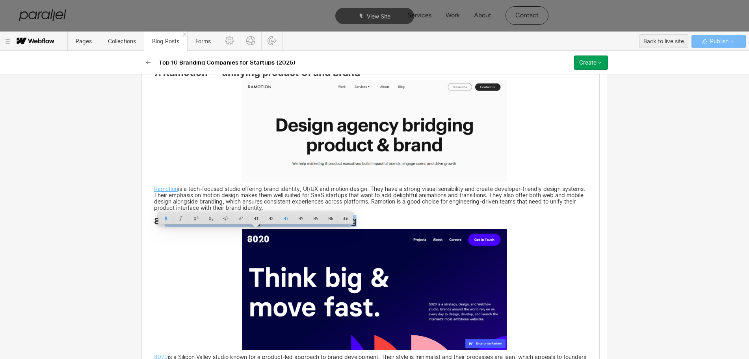
copy strong "8020 — minimalist, product-led branding"
click at [374, 285] on img at bounding box center [374, 289] width 265 height 121
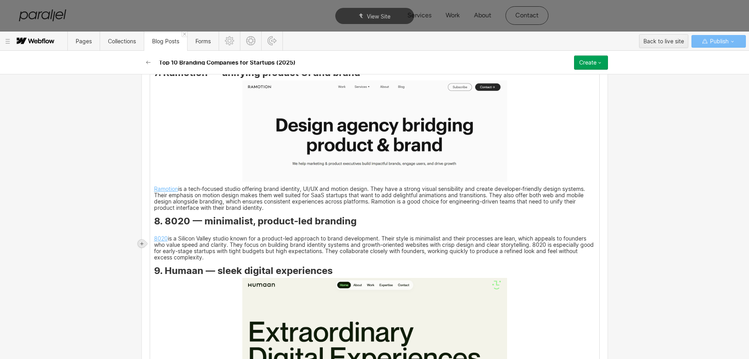
click at [141, 243] on icon at bounding box center [141, 243] width 5 height 5
click at [155, 243] on div at bounding box center [156, 243] width 15 height 12
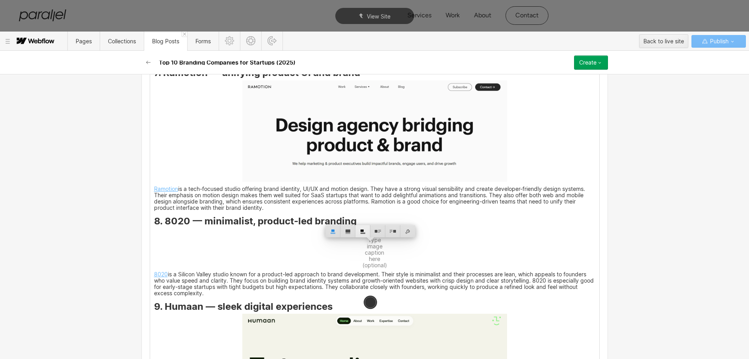
click at [411, 232] on div at bounding box center [407, 231] width 15 height 12
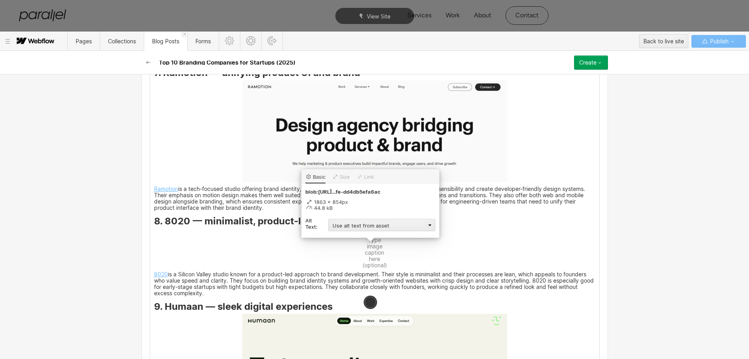
click at [352, 226] on div "Use alt text from asset" at bounding box center [381, 225] width 107 height 12
click at [341, 237] on div "Custom description" at bounding box center [381, 237] width 107 height 10
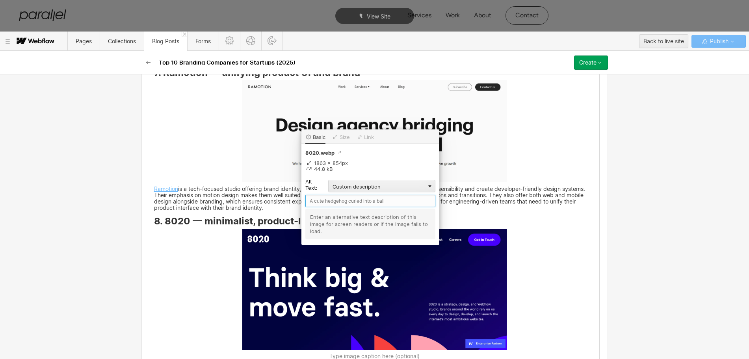
click at [331, 201] on input "text" at bounding box center [370, 201] width 130 height 12
paste input "8020 — minimalist, product-led branding"
type input "8020 — minimalist, product-led branding"
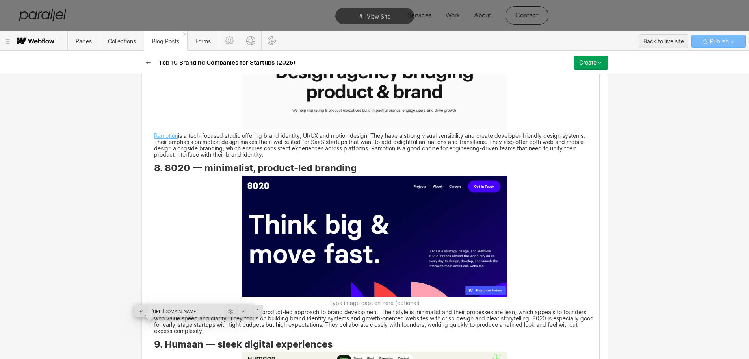
scroll to position [2215, 0]
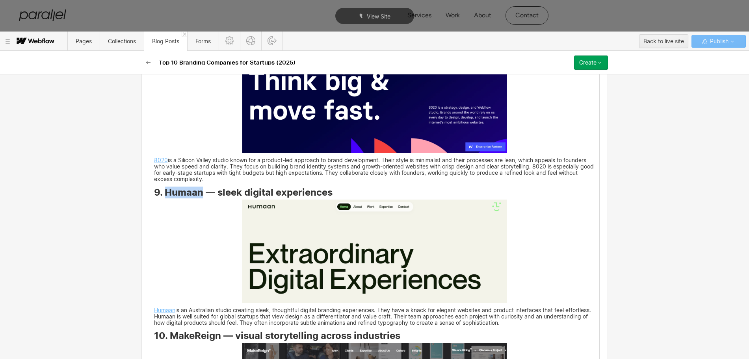
drag, startPoint x: 161, startPoint y: 204, endPoint x: 198, endPoint y: 208, distance: 36.8
click at [198, 198] on strong "9. Humaan — sleek digital experiences" at bounding box center [243, 192] width 178 height 11
copy strong "Humaan"
click at [344, 250] on img at bounding box center [374, 252] width 265 height 104
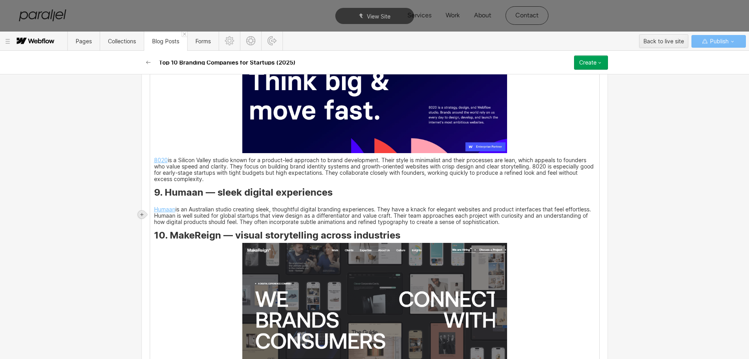
click at [142, 212] on icon at bounding box center [141, 214] width 5 height 5
click at [152, 215] on div at bounding box center [156, 214] width 15 height 12
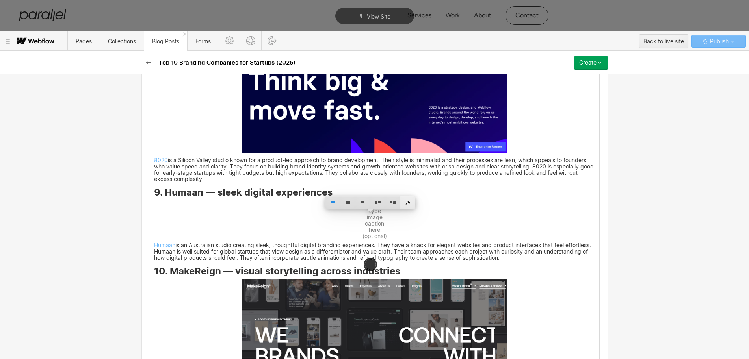
click at [411, 204] on div at bounding box center [407, 202] width 15 height 12
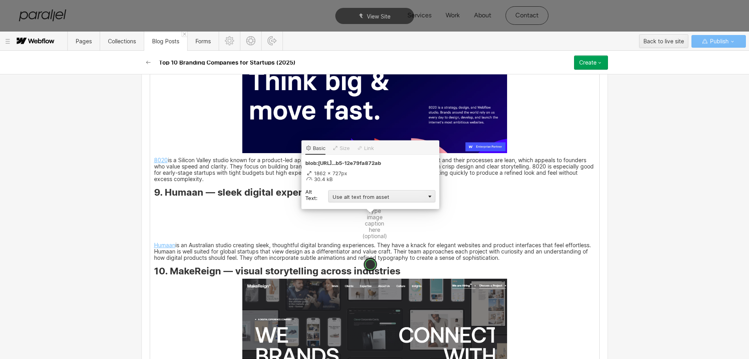
click at [353, 197] on div "Use alt text from asset" at bounding box center [381, 196] width 107 height 12
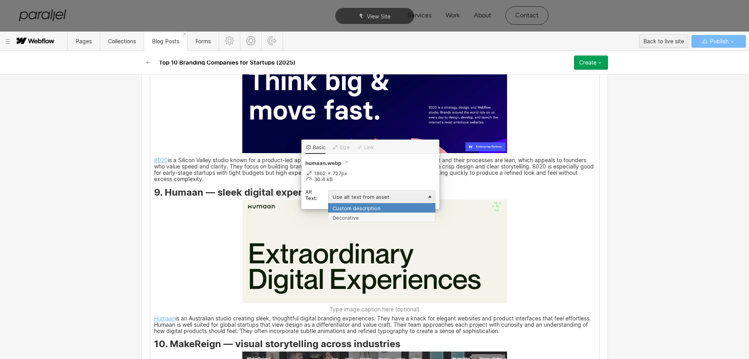
click at [343, 209] on div "Custom description" at bounding box center [381, 208] width 107 height 10
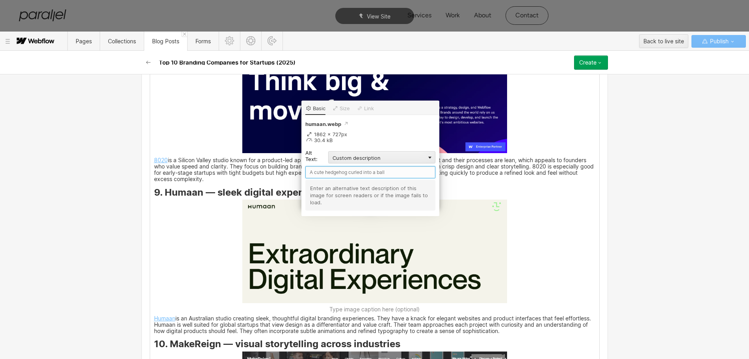
click at [321, 172] on input "text" at bounding box center [370, 172] width 130 height 12
paste input "Humaan"
type input "Humaan"
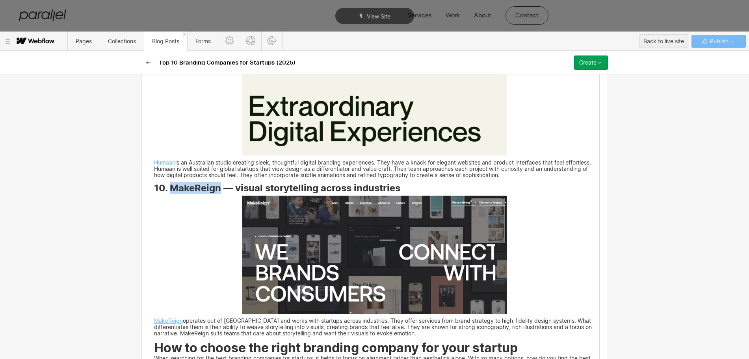
drag, startPoint x: 165, startPoint y: 203, endPoint x: 215, endPoint y: 202, distance: 49.2
click at [215, 194] on strong "10. MakeReign — visual storytelling across industries" at bounding box center [277, 187] width 246 height 11
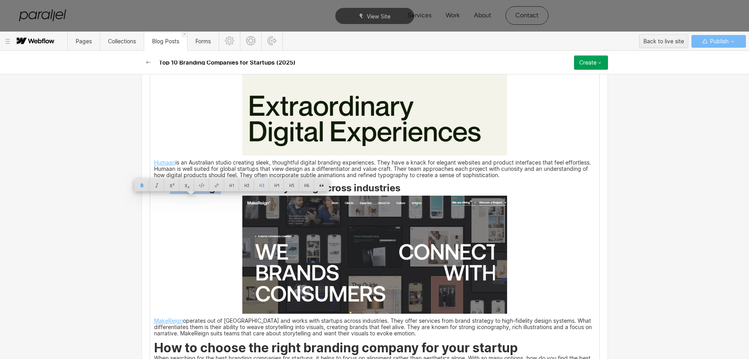
copy strong "MakeReign"
click at [311, 253] on img at bounding box center [374, 255] width 265 height 118
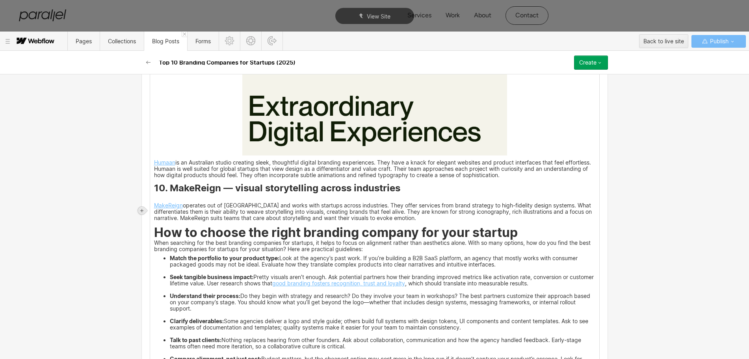
click at [138, 209] on div at bounding box center [142, 211] width 8 height 8
click at [155, 211] on div at bounding box center [156, 210] width 15 height 12
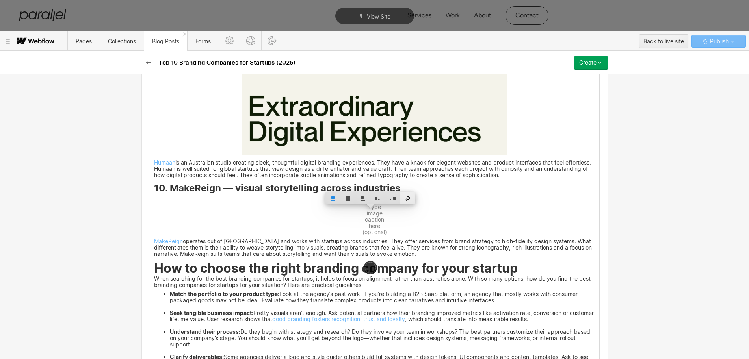
click at [411, 198] on div at bounding box center [407, 198] width 15 height 12
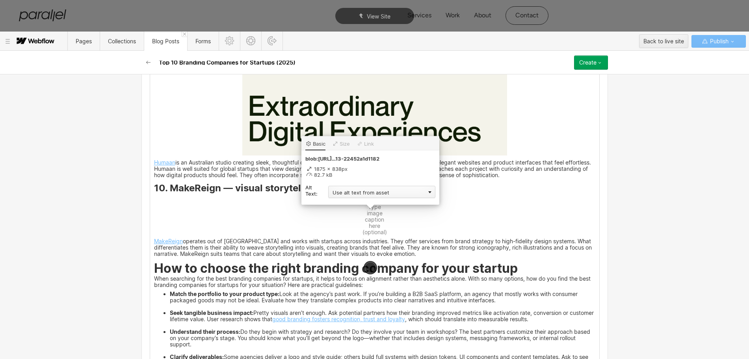
click at [344, 192] on div "Use alt text from asset" at bounding box center [381, 192] width 107 height 12
click at [339, 204] on div "Custom description" at bounding box center [381, 203] width 107 height 10
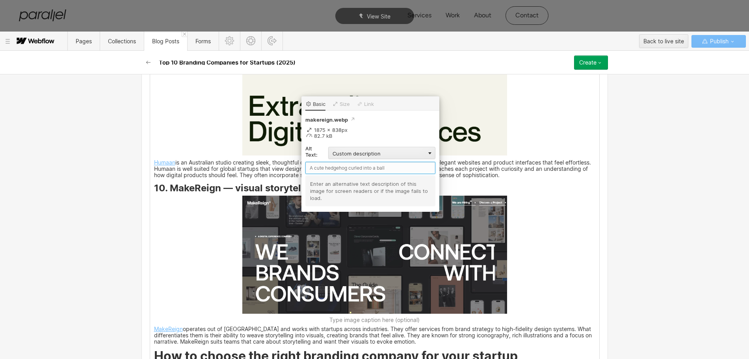
click at [316, 171] on input "text" at bounding box center [370, 168] width 130 height 12
paste input "MakeReign"
type input "MakeReign"
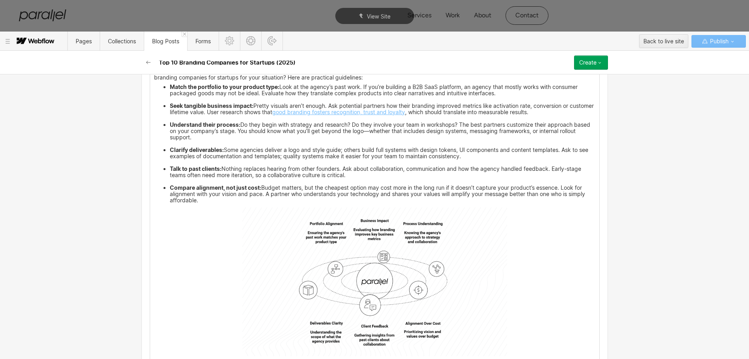
scroll to position [2756, 0]
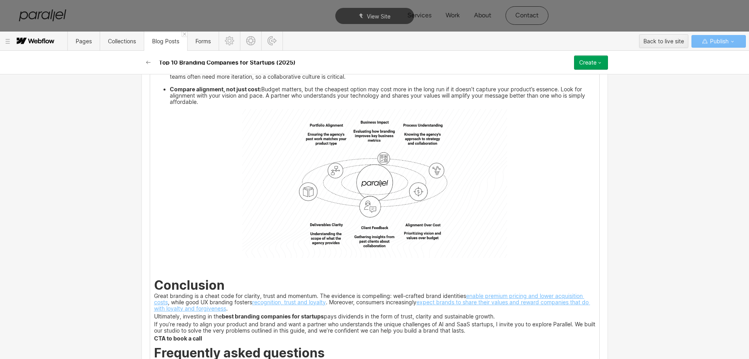
click at [337, 183] on img at bounding box center [374, 183] width 265 height 149
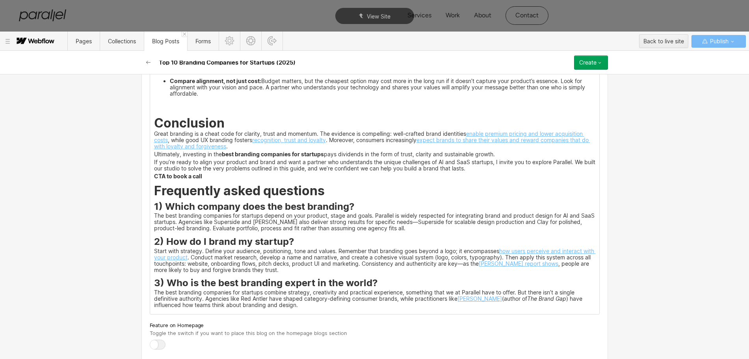
click at [159, 112] on p at bounding box center [374, 106] width 441 height 11
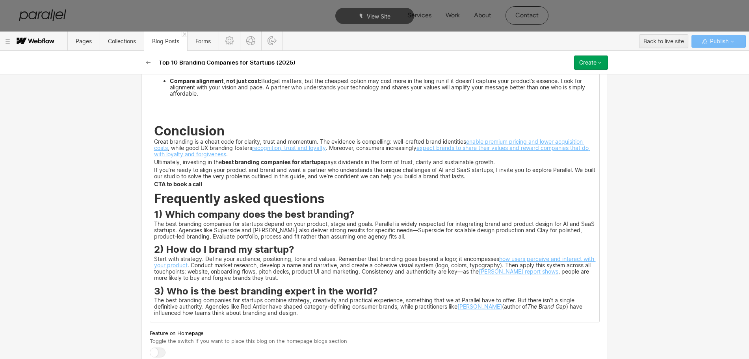
drag, startPoint x: 153, startPoint y: 107, endPoint x: 152, endPoint y: 152, distance: 45.3
click at [154, 120] on p "‍" at bounding box center [374, 117] width 441 height 5
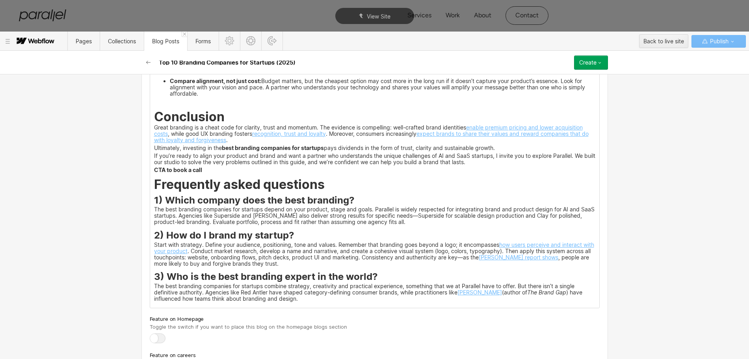
scroll to position [3273, 0]
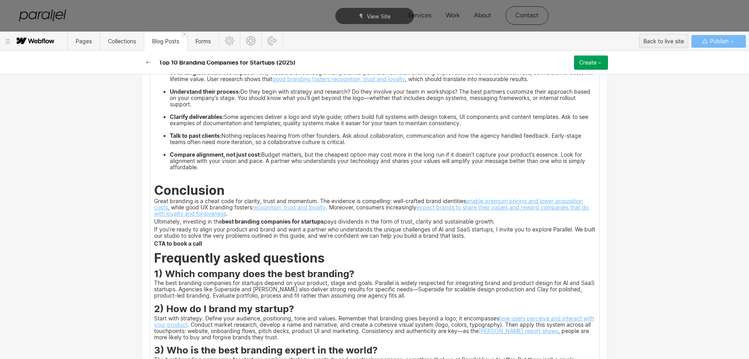
click at [154, 180] on p "‍" at bounding box center [374, 176] width 441 height 5
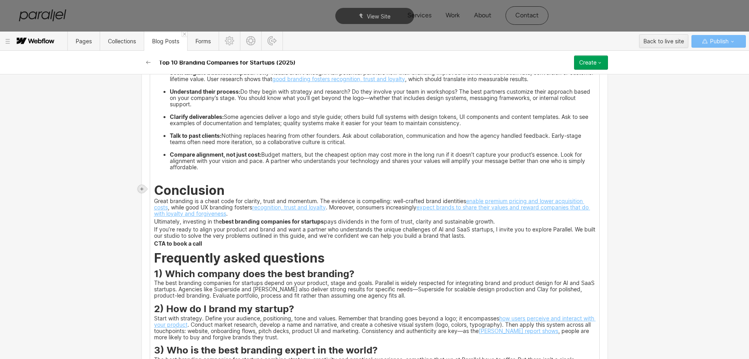
click at [140, 188] on icon at bounding box center [141, 189] width 5 height 5
click at [153, 191] on div at bounding box center [156, 189] width 15 height 12
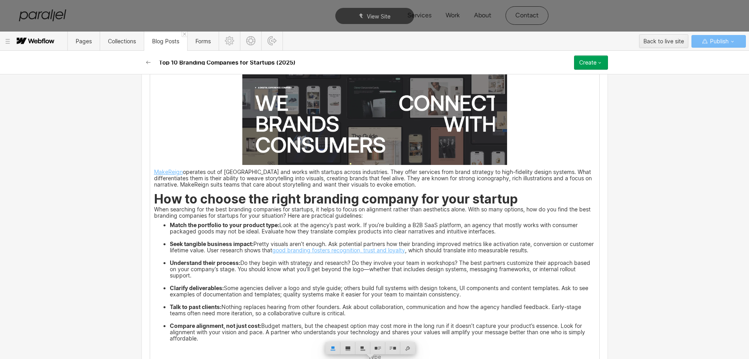
scroll to position [2486, 0]
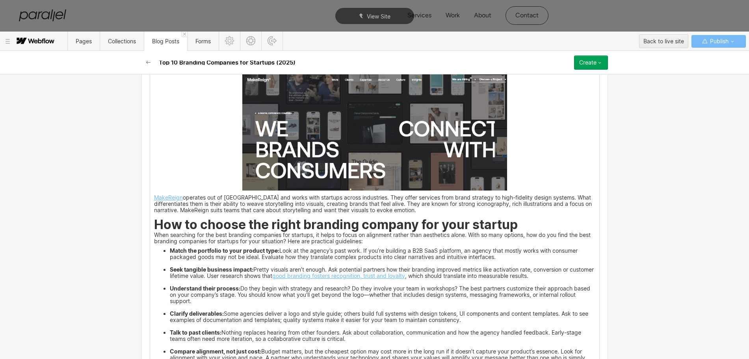
click at [154, 232] on strong "How to choose the right branding company for your startup" at bounding box center [335, 224] width 363 height 15
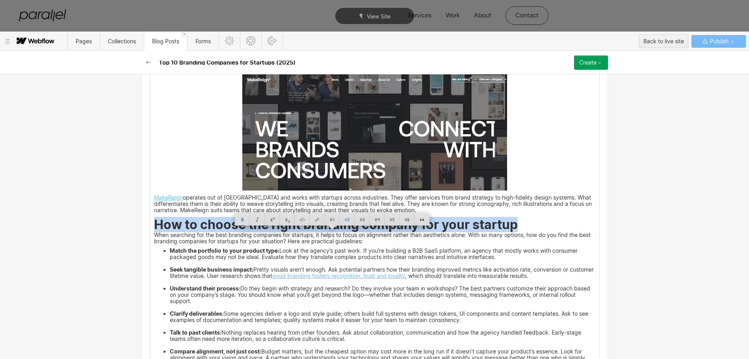
drag, startPoint x: 152, startPoint y: 239, endPoint x: 508, endPoint y: 239, distance: 356.3
click at [508, 232] on strong "How to choose the right branding company for your startup" at bounding box center [335, 224] width 363 height 15
copy strong "How to choose the right branding company for your startup"
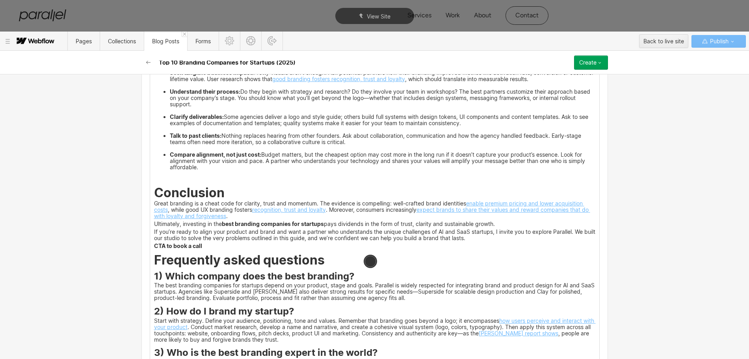
click at [374, 180] on img at bounding box center [374, 180] width 0 height 0
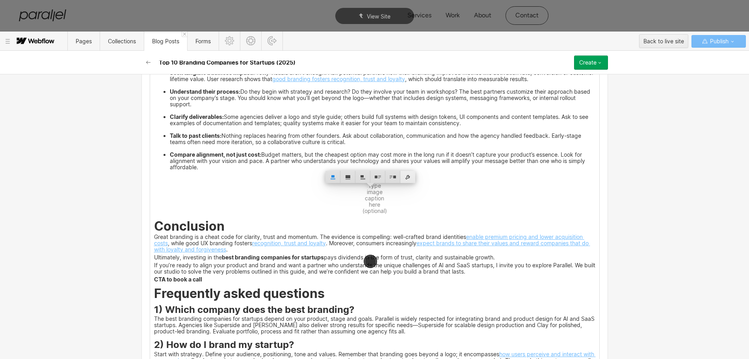
click at [410, 175] on div at bounding box center [407, 177] width 15 height 12
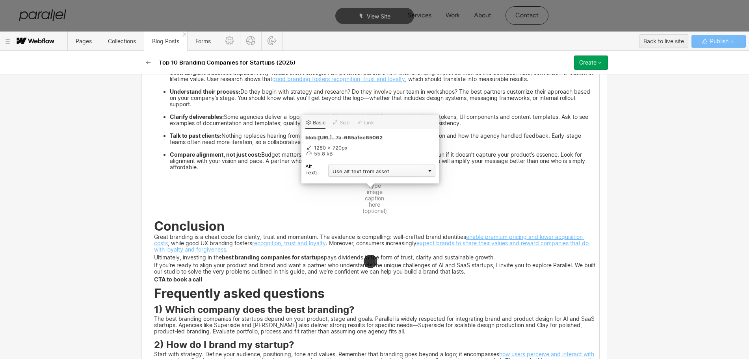
click at [352, 172] on div "Use alt text from asset" at bounding box center [381, 171] width 107 height 12
click at [334, 180] on div "Custom description" at bounding box center [381, 182] width 107 height 10
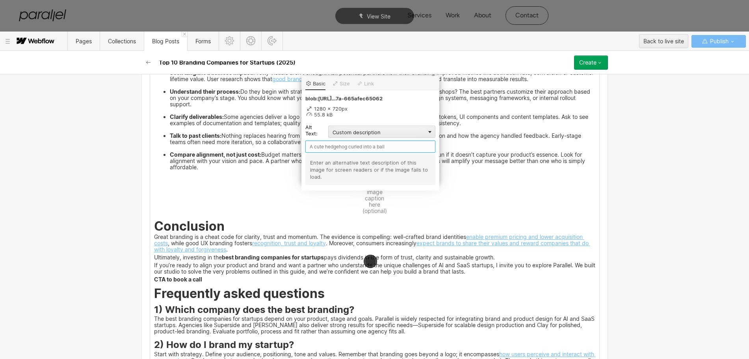
click at [313, 144] on input "text" at bounding box center [370, 147] width 130 height 12
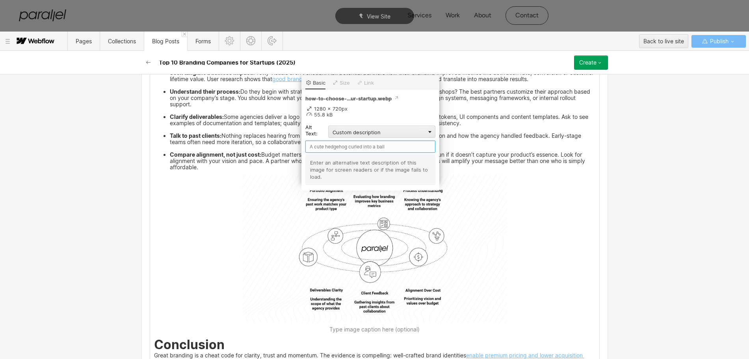
paste input "How to choose the right branding company for your startup"
type input "How to choose the right branding company for your startup"
click at [489, 242] on img at bounding box center [374, 248] width 265 height 149
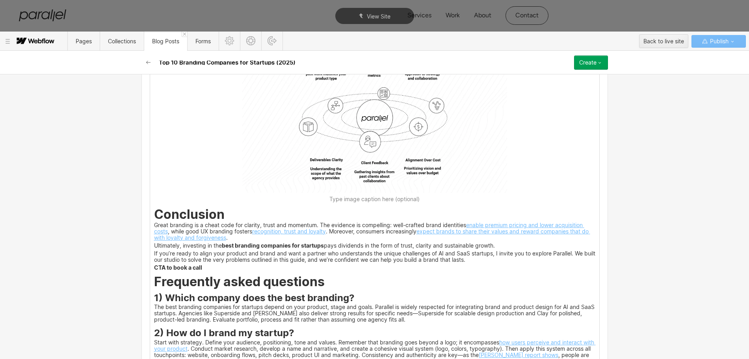
scroll to position [2830, 0]
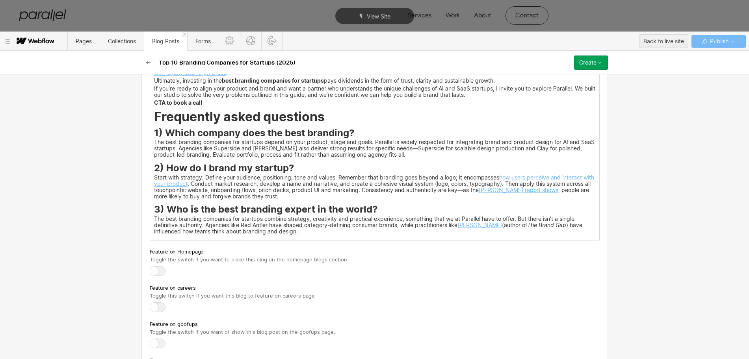
scroll to position [3076, 0]
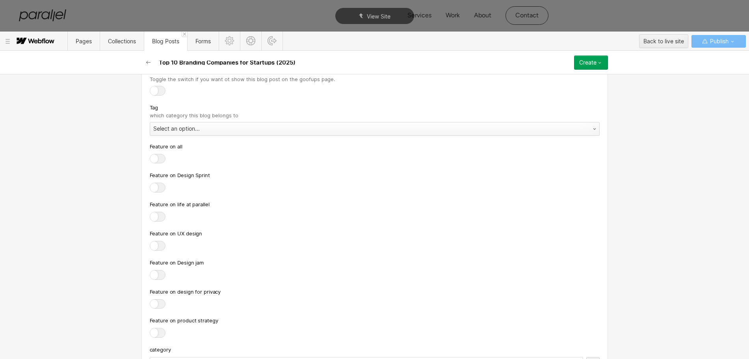
scroll to position [3222, 0]
click at [161, 135] on div "Select an option..." at bounding box center [366, 128] width 433 height 13
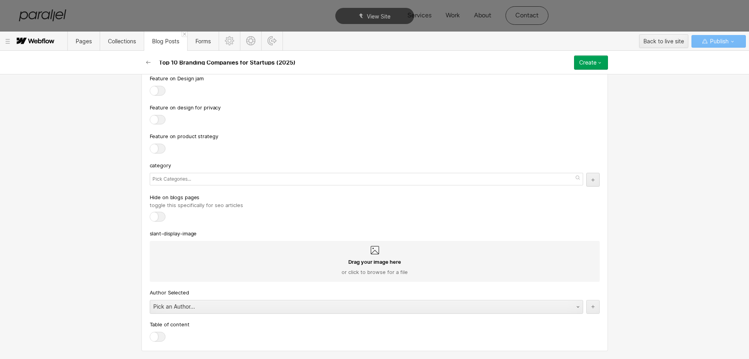
scroll to position [3419, 0]
click at [261, 297] on div "Author Selected Pick an Author..." at bounding box center [375, 301] width 450 height 26
click at [158, 180] on input "text" at bounding box center [172, 179] width 41 height 11
click at [249, 148] on div at bounding box center [375, 149] width 450 height 11
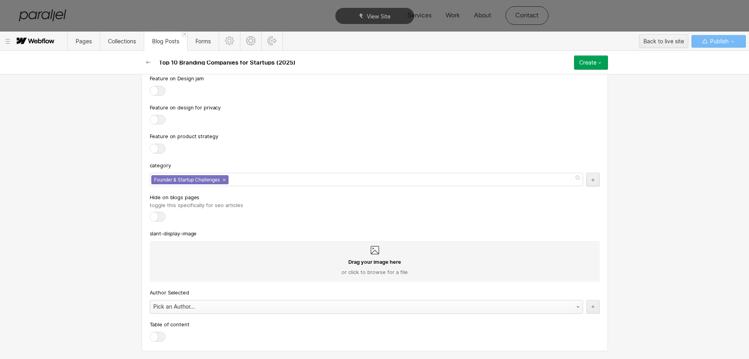
click at [164, 303] on div "Pick an Author..." at bounding box center [358, 306] width 417 height 13
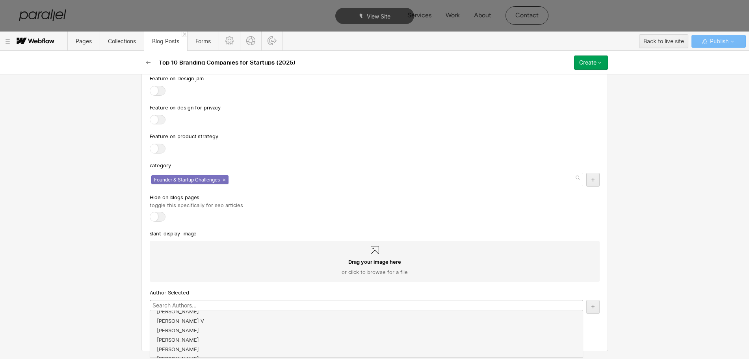
scroll to position [142, 0]
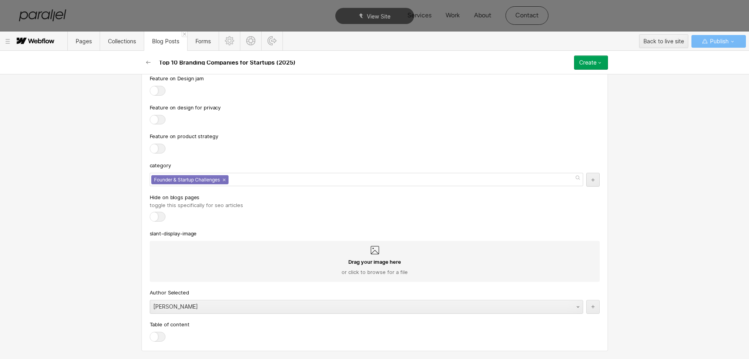
click at [153, 332] on div at bounding box center [158, 337] width 16 height 10
click at [0, 0] on input "checkbox" at bounding box center [0, 0] width 0 height 0
click at [585, 67] on button "Create" at bounding box center [591, 63] width 34 height 14
click at [546, 89] on span "Publish now" at bounding box center [548, 88] width 27 height 7
